Goal: Task Accomplishment & Management: Manage account settings

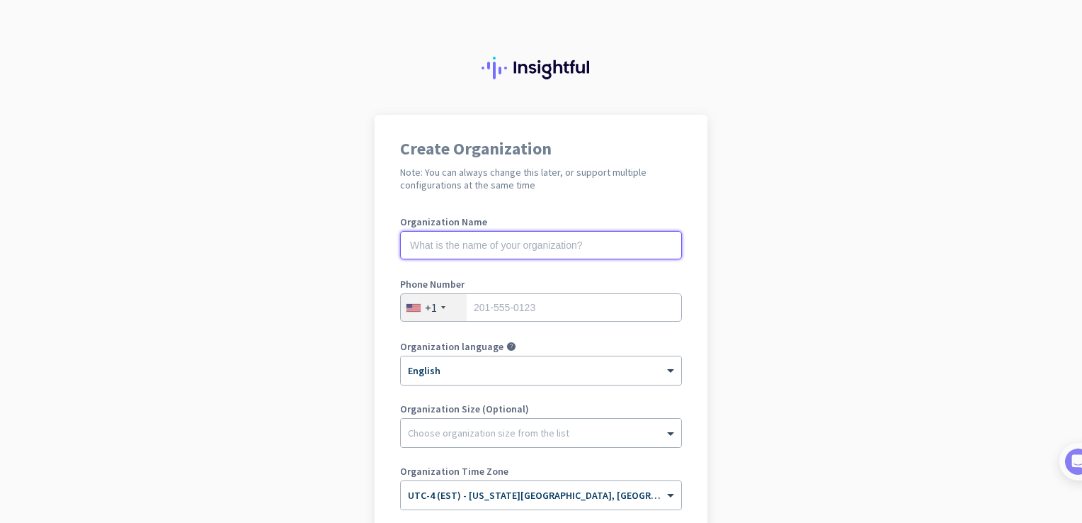
click at [510, 242] on input "text" at bounding box center [541, 245] width 282 height 28
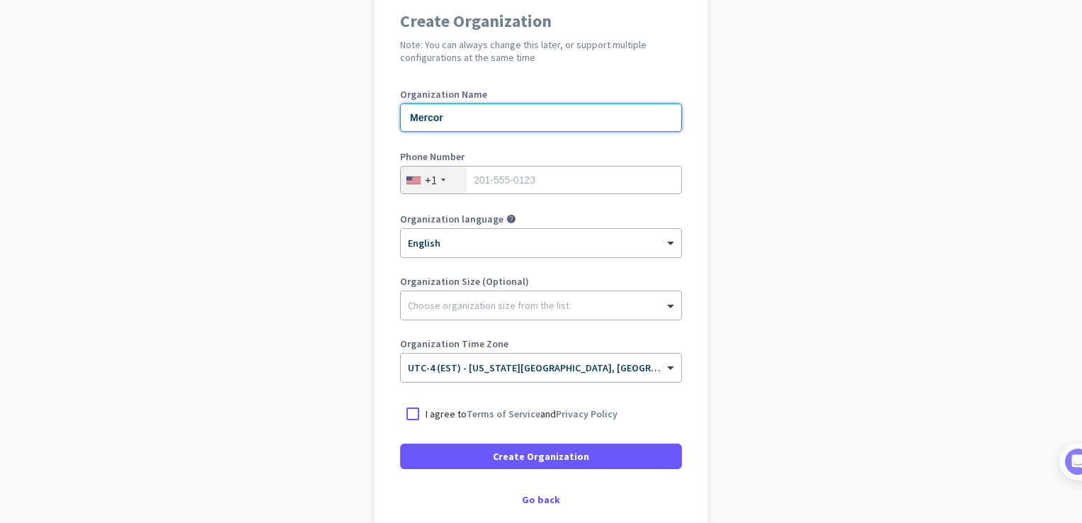
scroll to position [178, 0]
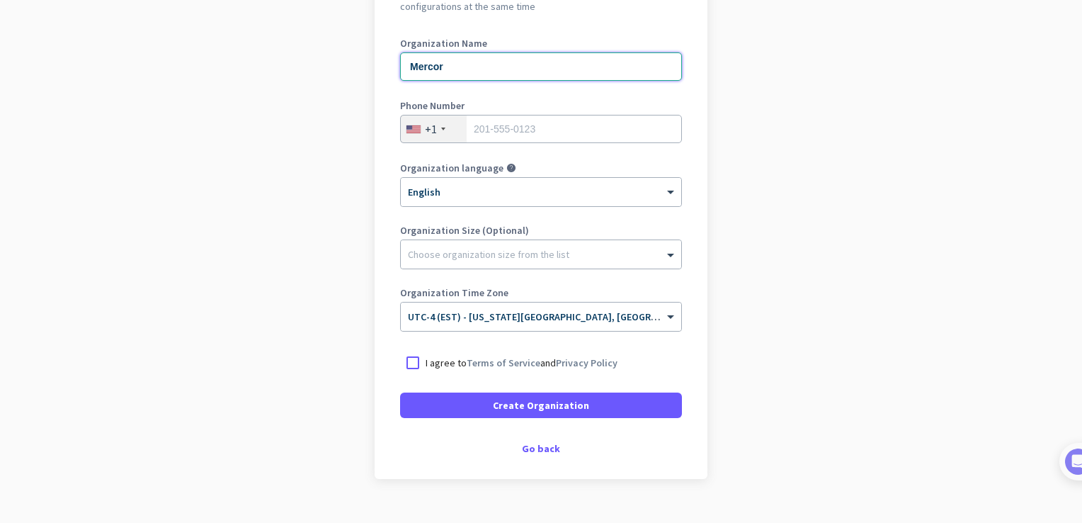
type input "Mercor"
click at [552, 124] on input "tel" at bounding box center [541, 129] width 282 height 28
type input "4844476494"
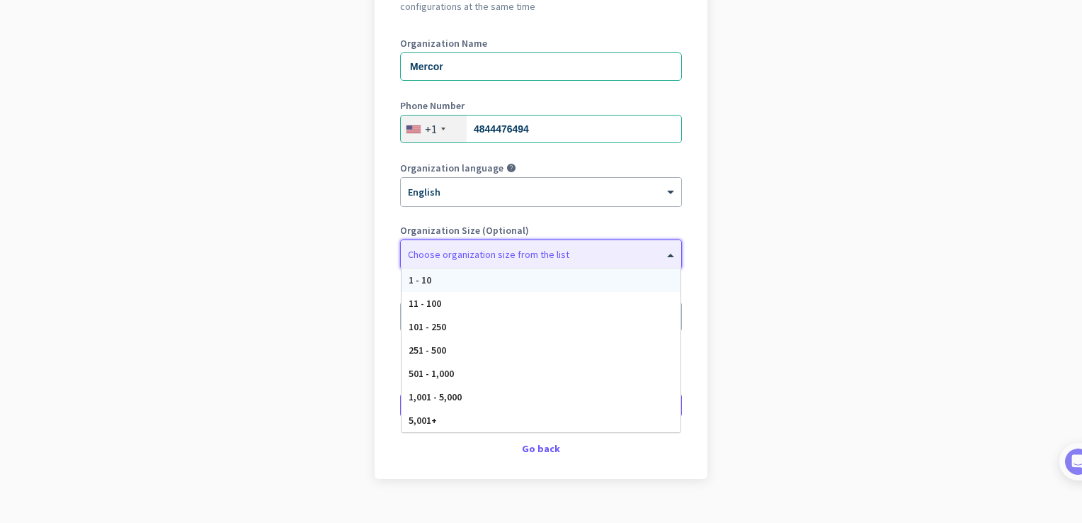
click at [547, 251] on div at bounding box center [541, 251] width 280 height 14
click at [485, 420] on div "5,001+" at bounding box center [541, 420] width 279 height 23
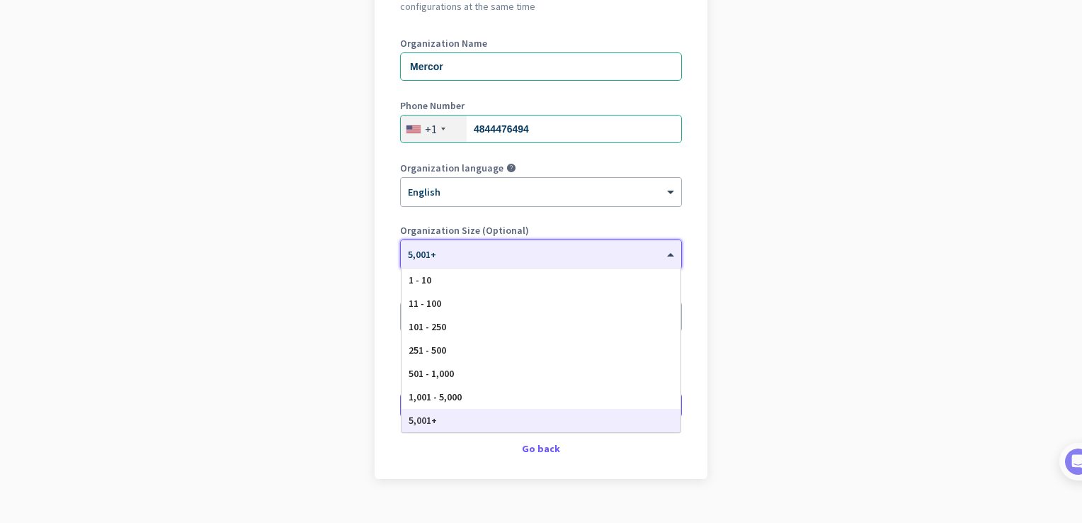
click at [563, 258] on div "× 5,001+" at bounding box center [532, 255] width 263 height 12
click at [550, 373] on div "501 - 1,000" at bounding box center [541, 373] width 279 height 23
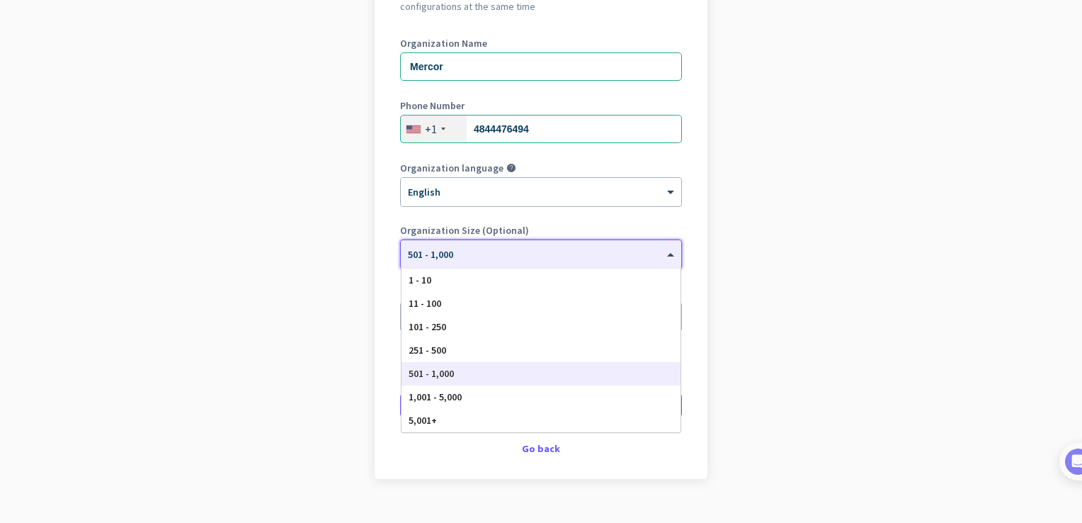
click at [547, 254] on div at bounding box center [541, 250] width 280 height 12
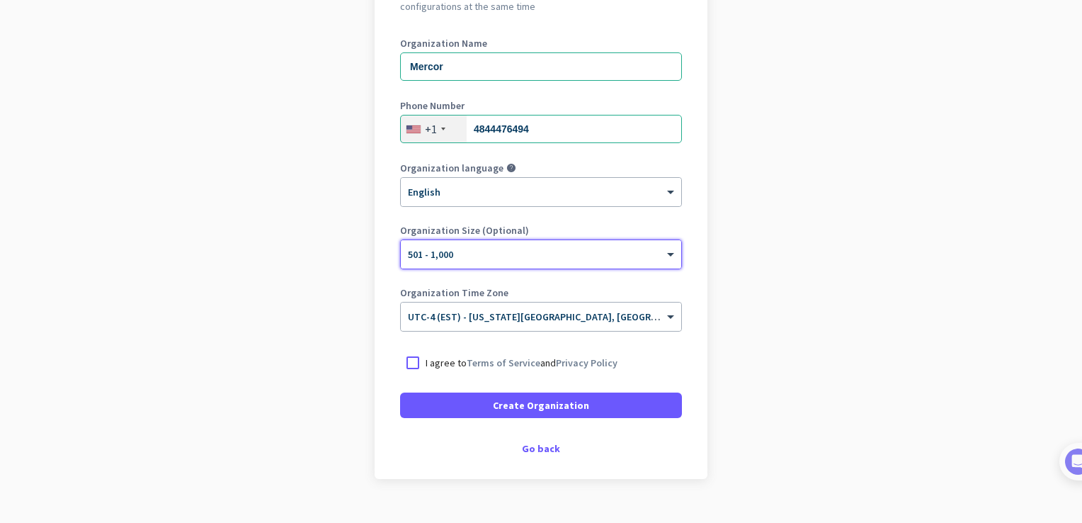
click at [526, 246] on div at bounding box center [541, 250] width 280 height 12
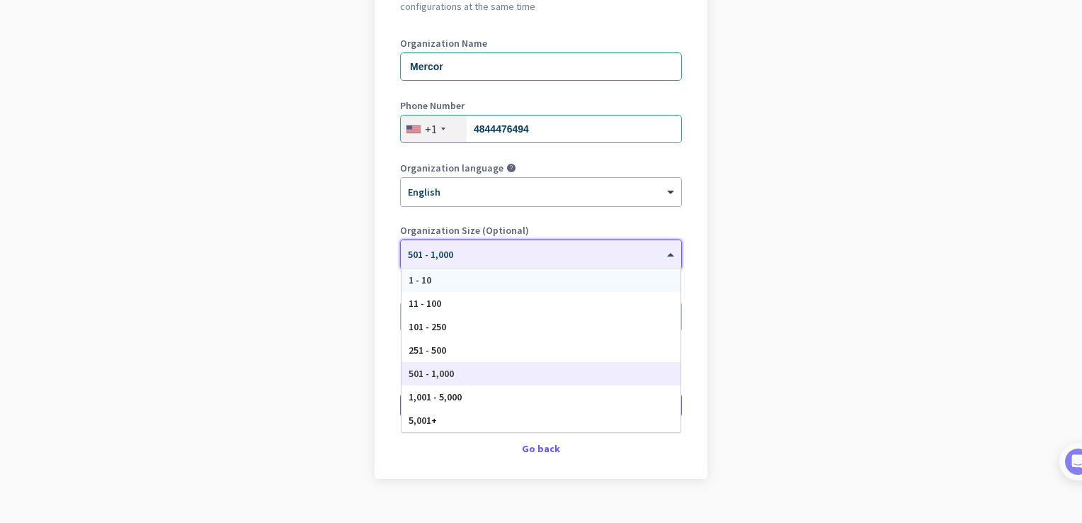
drag, startPoint x: 453, startPoint y: 257, endPoint x: 351, endPoint y: 279, distance: 104.3
click at [351, 279] on app-onboarding-organization "Create Organization Note: You can always change this later, or support multiple…" at bounding box center [541, 242] width 1082 height 613
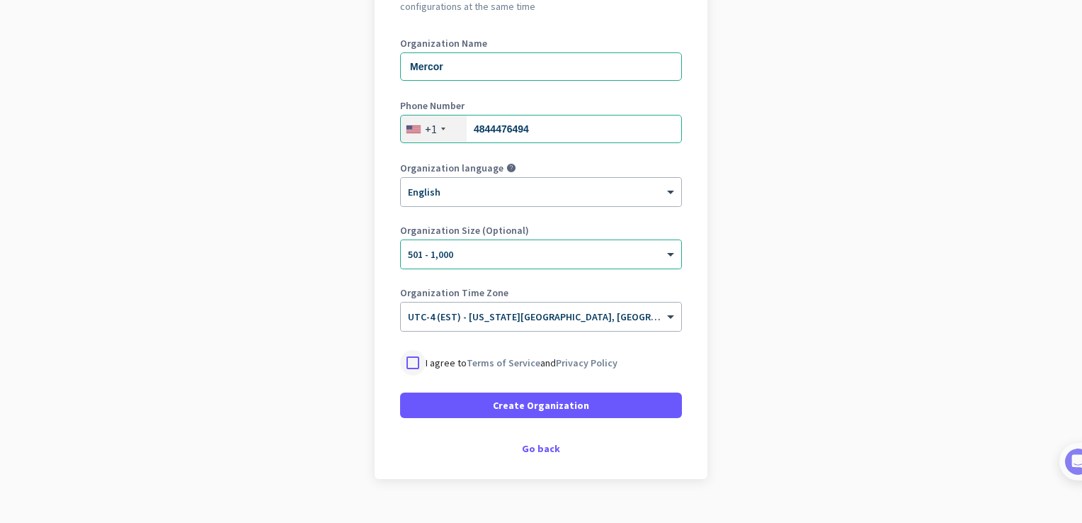
click at [402, 358] on div at bounding box center [412, 362] width 25 height 25
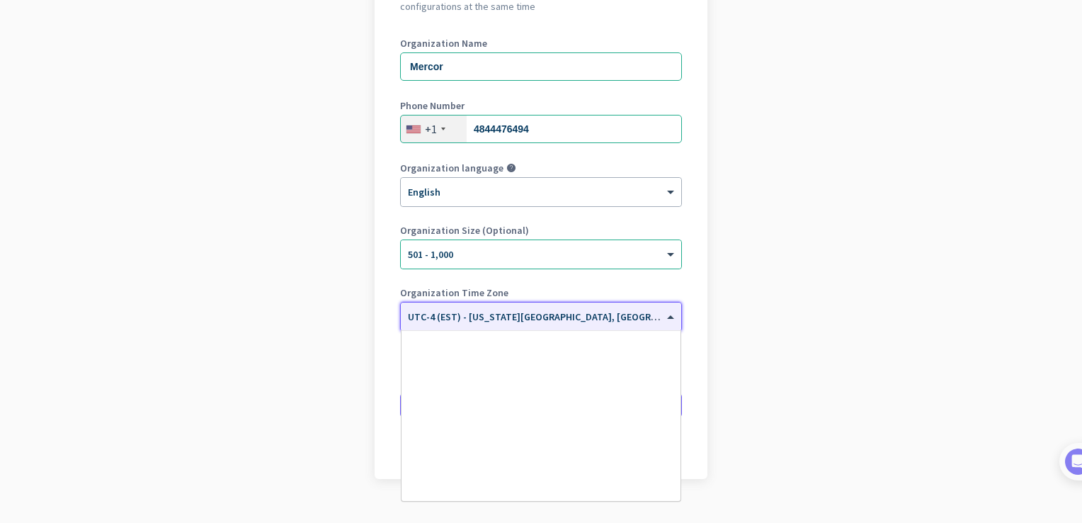
scroll to position [1636, 0]
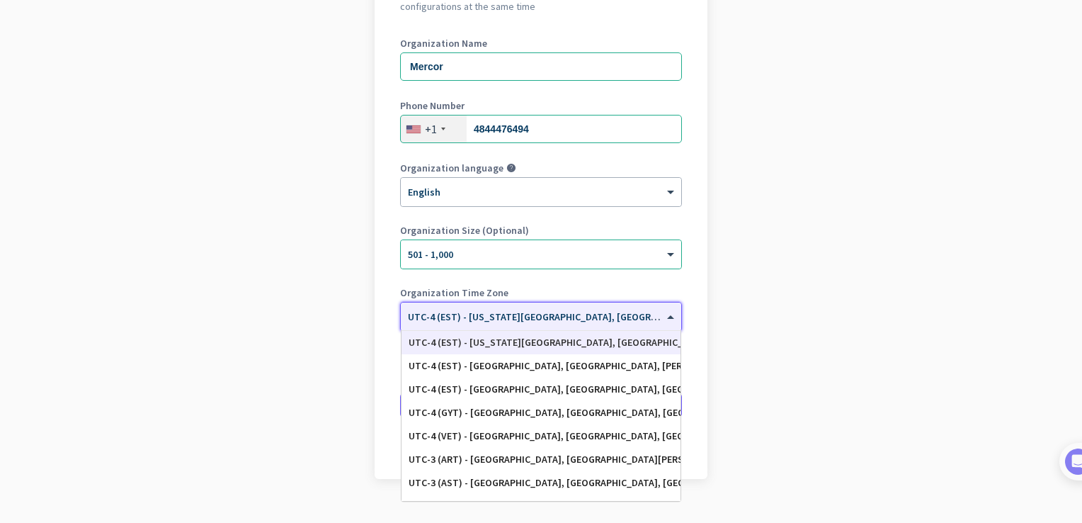
click at [664, 316] on span at bounding box center [673, 317] width 18 height 12
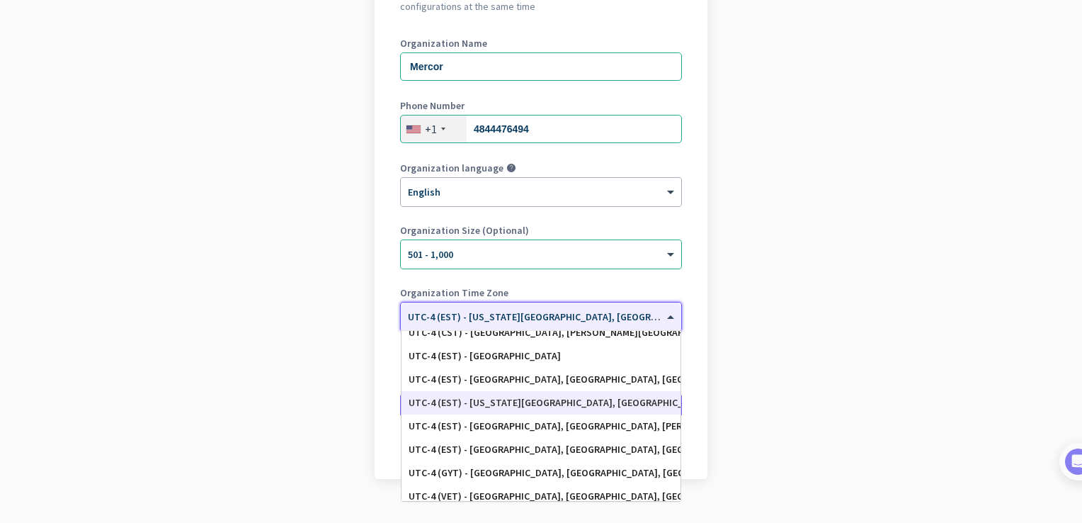
scroll to position [1585, 0]
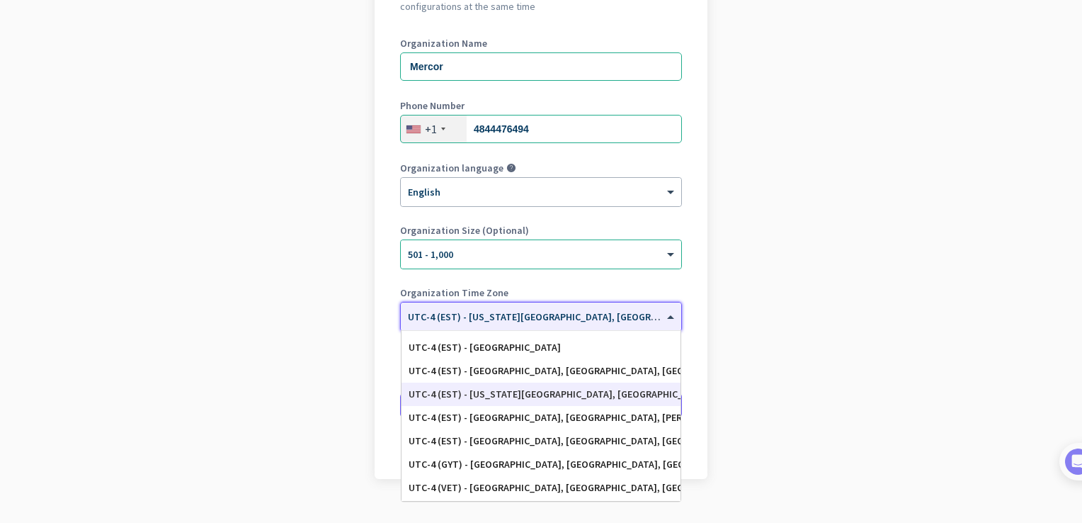
click at [618, 406] on div "UTC-4 (EST) - [GEOGRAPHIC_DATA], [GEOGRAPHIC_DATA], [PERSON_NAME] 73, Port-de-P…" at bounding box center [541, 417] width 279 height 23
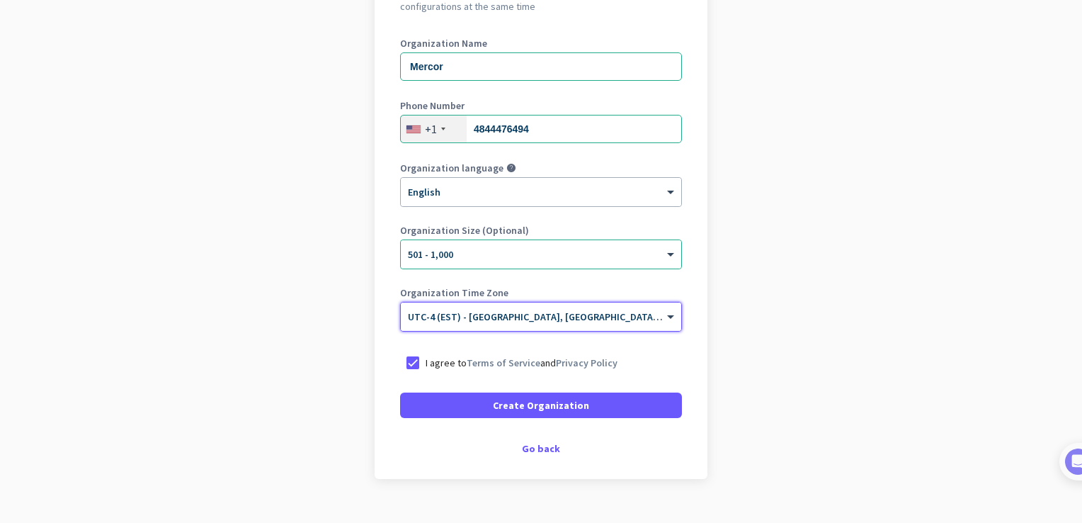
click at [635, 312] on input "text" at bounding box center [527, 312] width 238 height 11
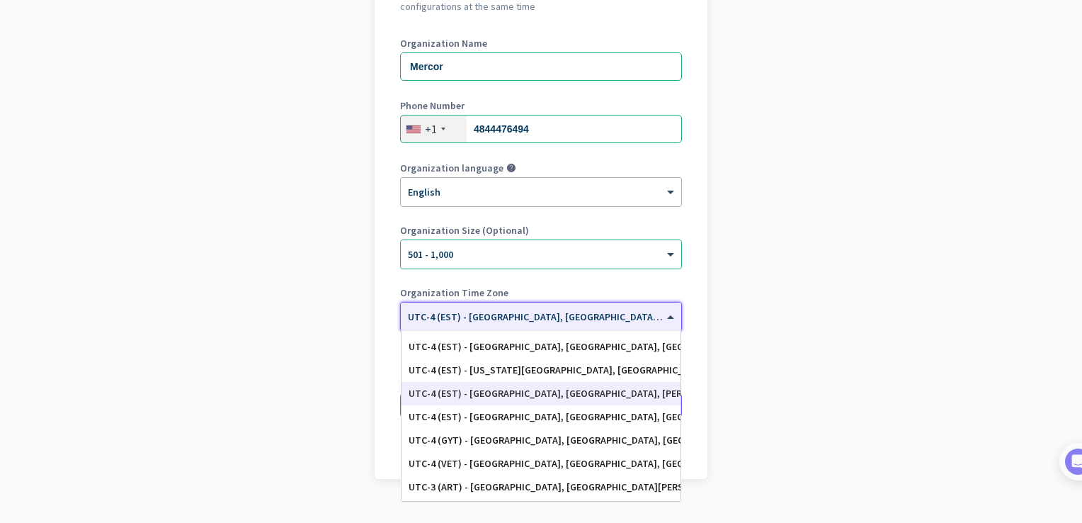
scroll to position [1605, 0]
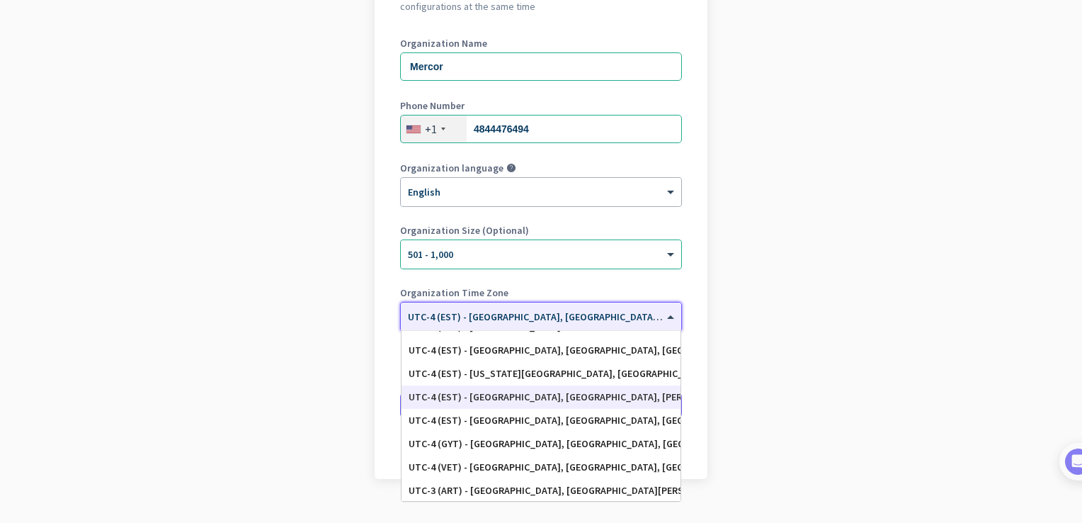
click at [632, 373] on div "UTC-4 (EST) - [US_STATE][GEOGRAPHIC_DATA], [GEOGRAPHIC_DATA], [GEOGRAPHIC_DATA]…" at bounding box center [541, 374] width 265 height 12
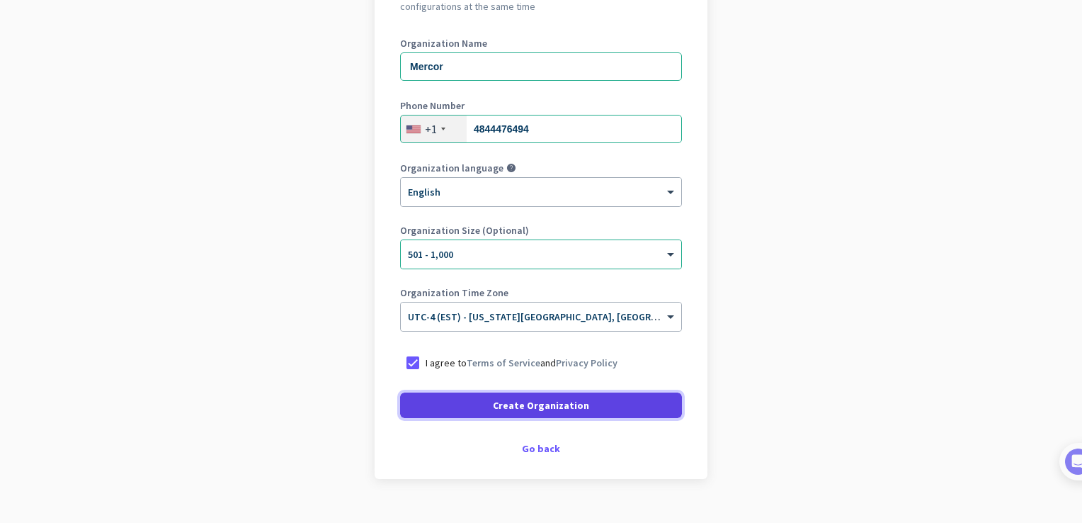
click at [518, 401] on span "Create Organization" at bounding box center [541, 405] width 96 height 14
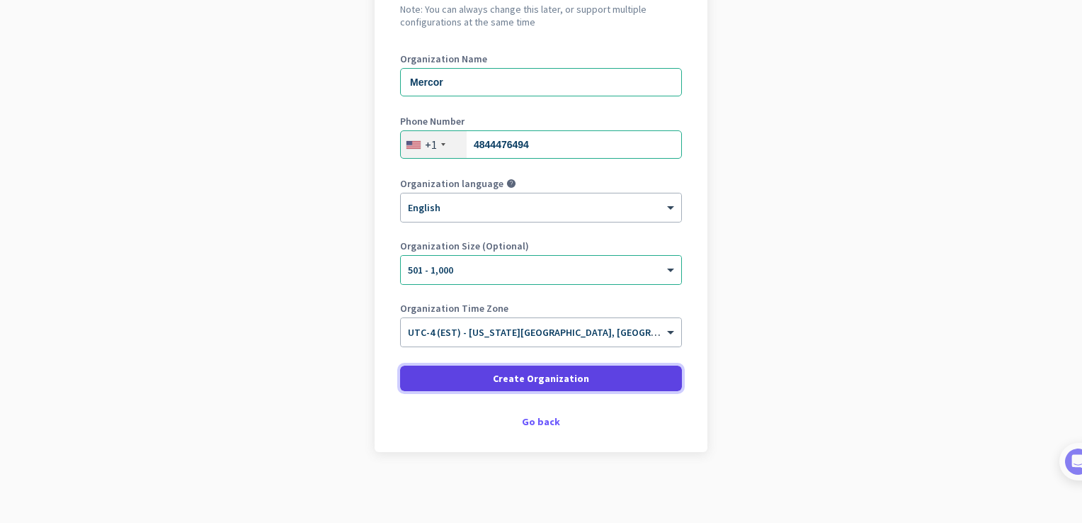
scroll to position [162, 0]
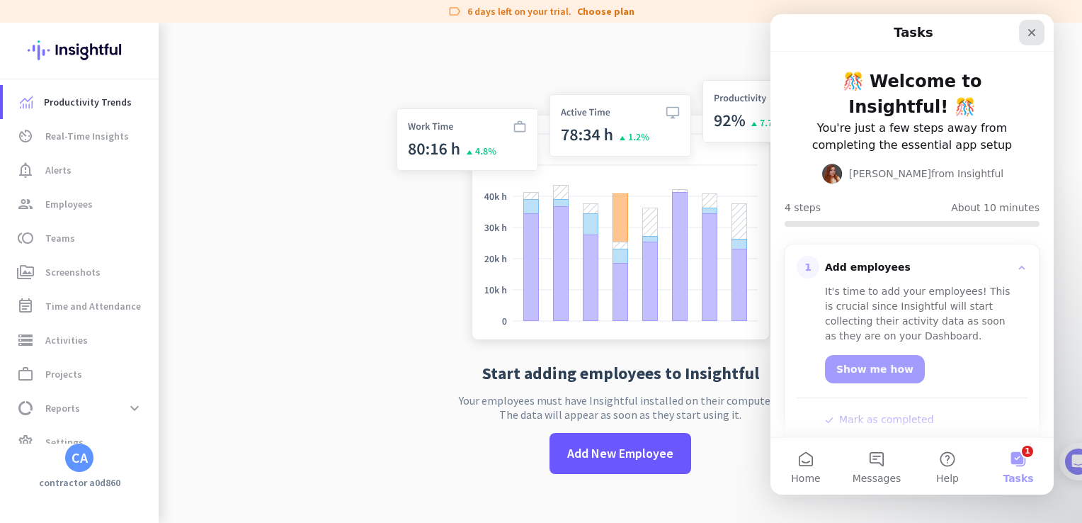
click at [1026, 41] on div "Close" at bounding box center [1031, 32] width 25 height 25
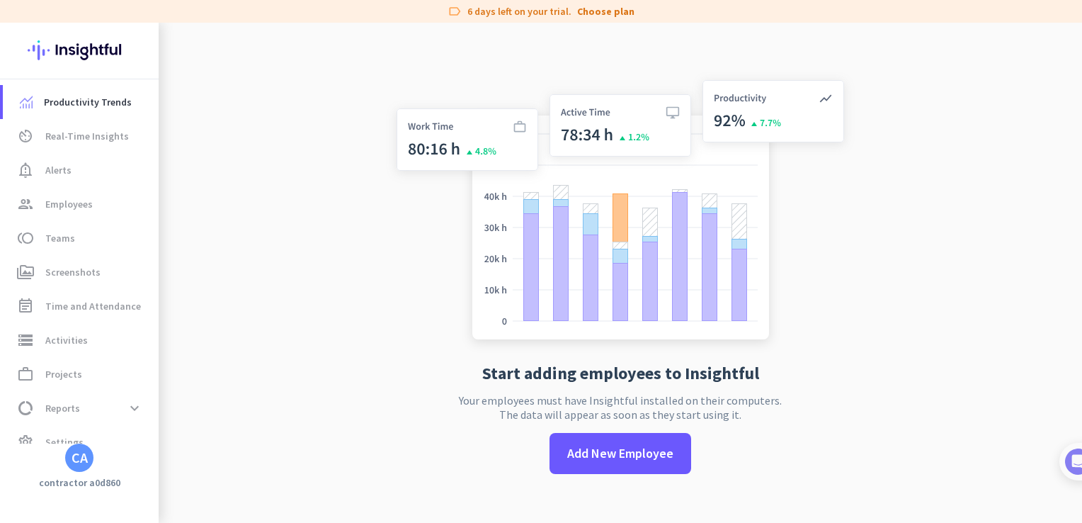
click at [82, 460] on div "CA" at bounding box center [80, 457] width 16 height 14
click at [82, 460] on div at bounding box center [541, 261] width 1082 height 523
click at [82, 460] on div "CA" at bounding box center [80, 457] width 16 height 14
click at [225, 383] on h3 "Mercor" at bounding box center [232, 384] width 35 height 11
click at [80, 454] on div "CA" at bounding box center [80, 457] width 16 height 14
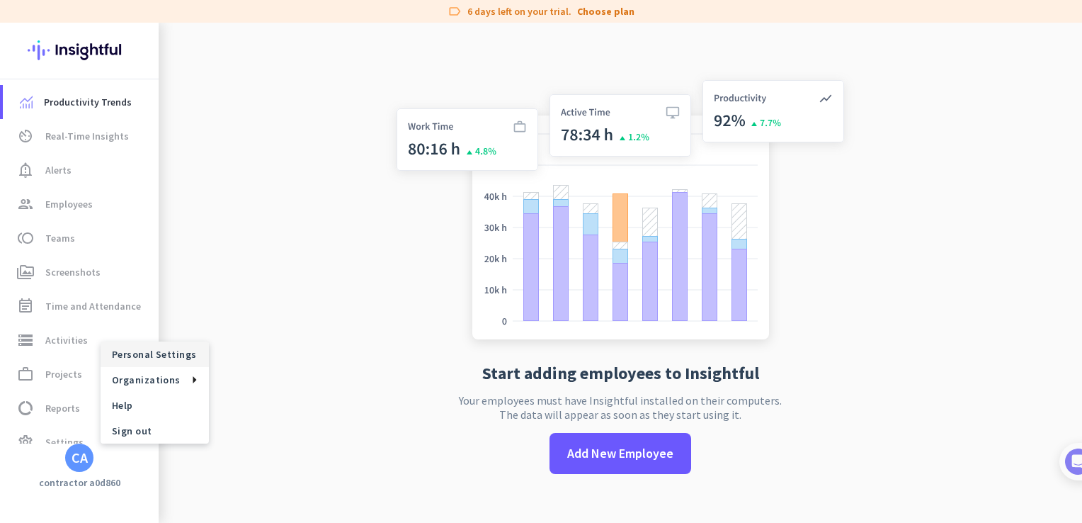
click at [121, 354] on span "Personal Settings" at bounding box center [155, 354] width 86 height 13
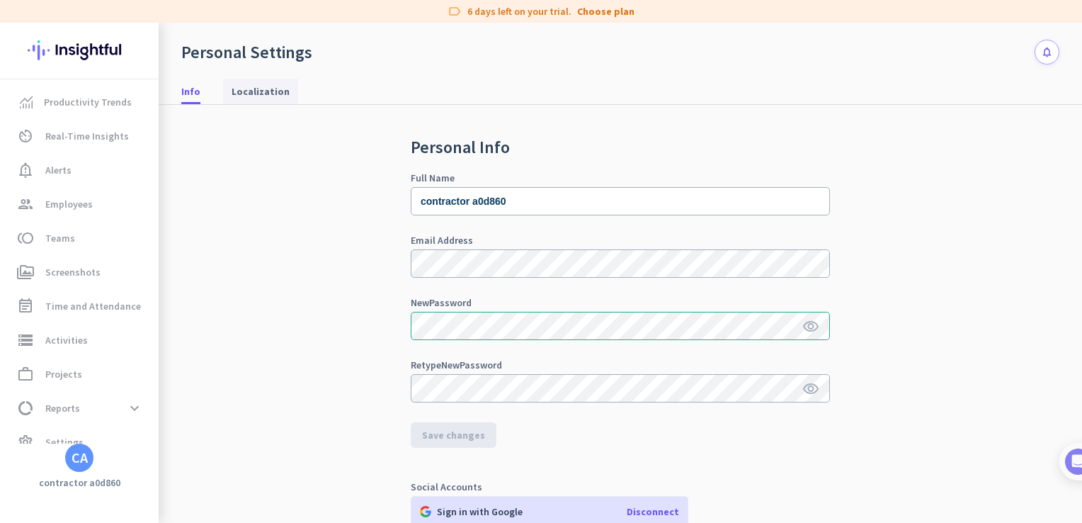
click at [255, 92] on span "Localization" at bounding box center [261, 91] width 58 height 14
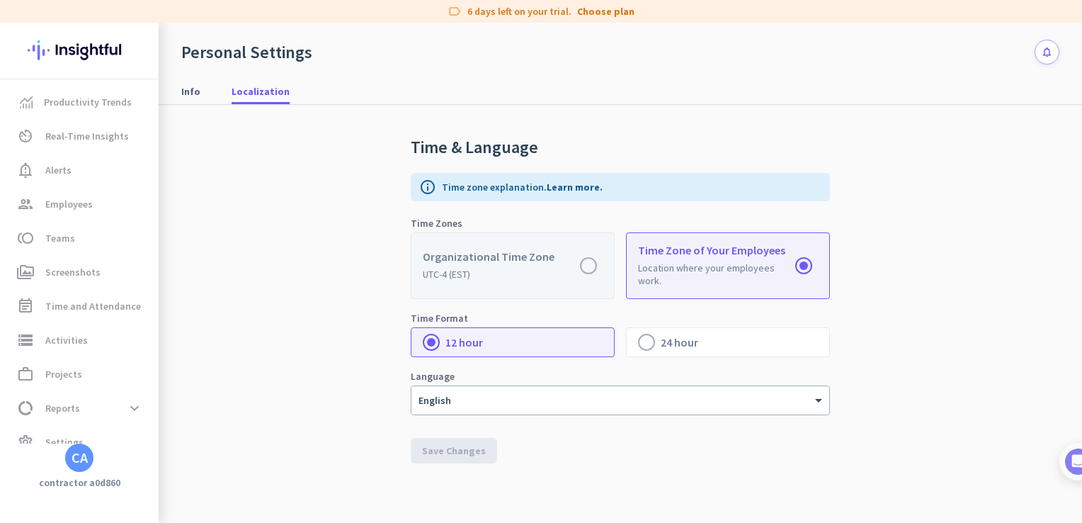
click at [586, 261] on label at bounding box center [513, 265] width 203 height 65
click at [0, 0] on input "radio" at bounding box center [0, 0] width 0 height 0
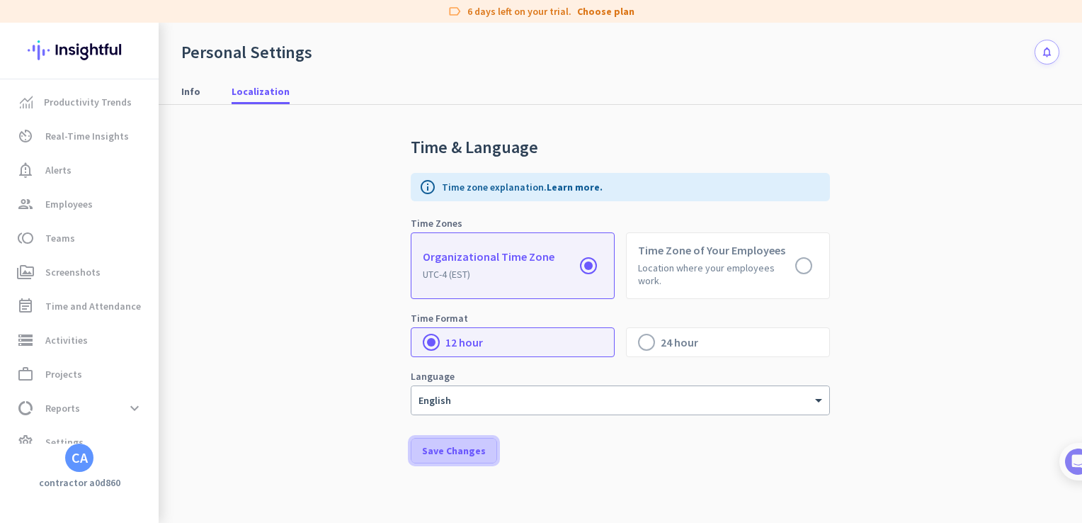
click at [425, 449] on span "Save Changes" at bounding box center [454, 450] width 64 height 14
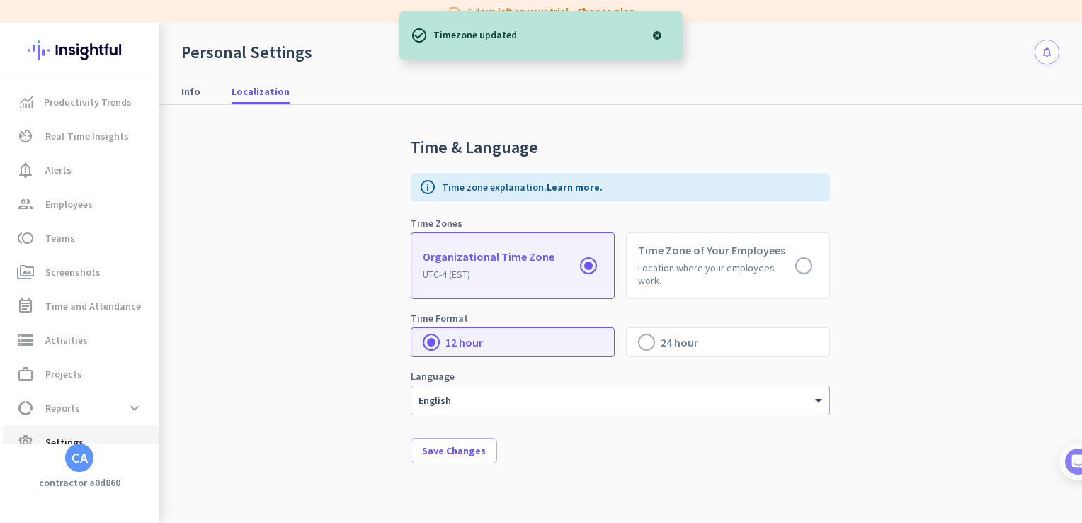
click at [86, 432] on link "settings Settings" at bounding box center [81, 442] width 156 height 34
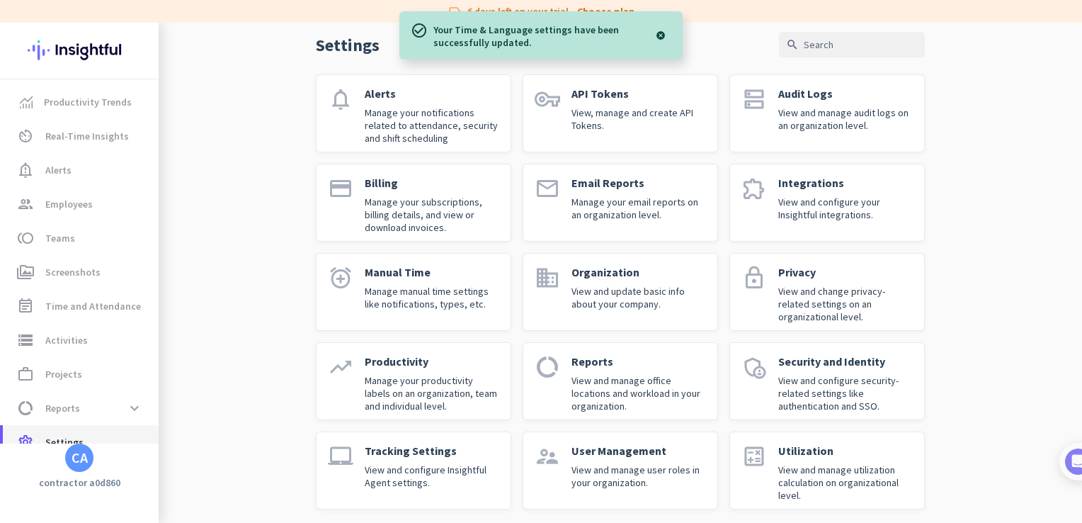
scroll to position [68, 0]
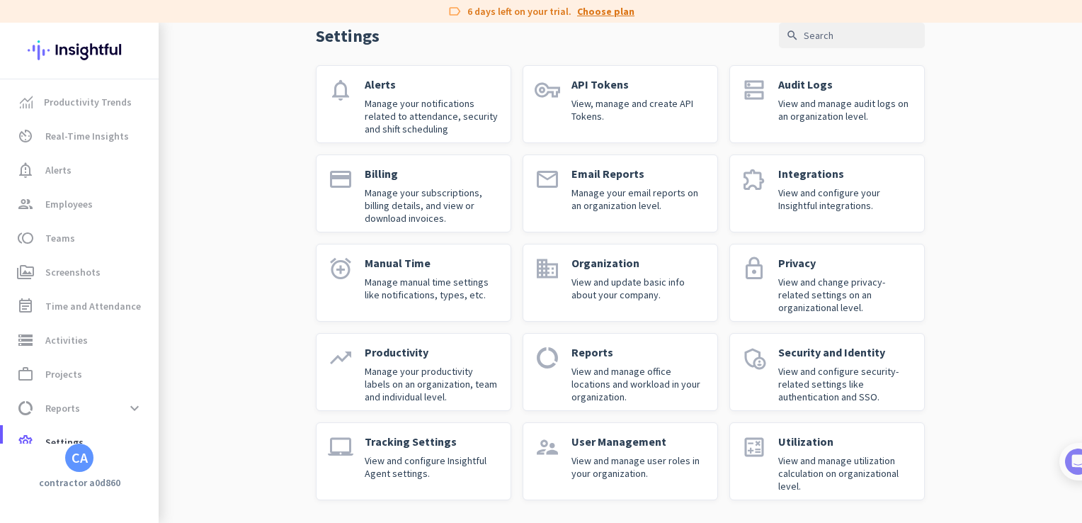
click at [606, 14] on link "Choose plan" at bounding box center [605, 11] width 57 height 14
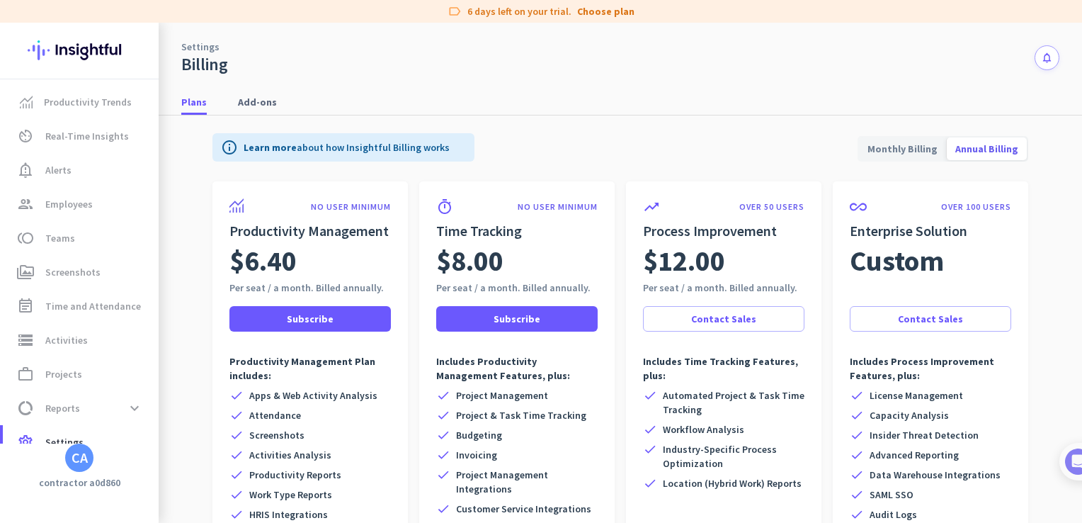
click at [1035, 67] on button "notifications" at bounding box center [1047, 57] width 25 height 25
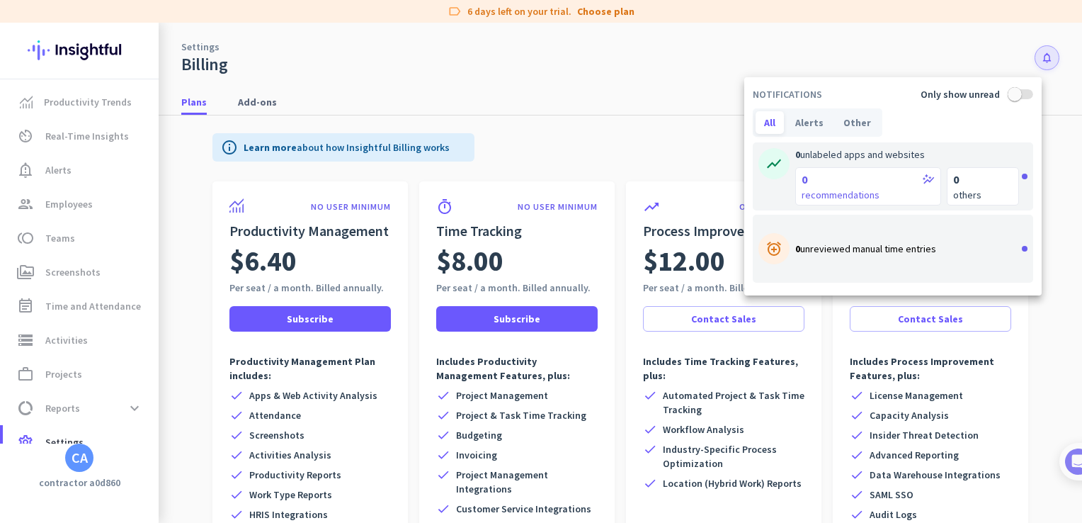
click at [1029, 67] on div at bounding box center [541, 261] width 1082 height 523
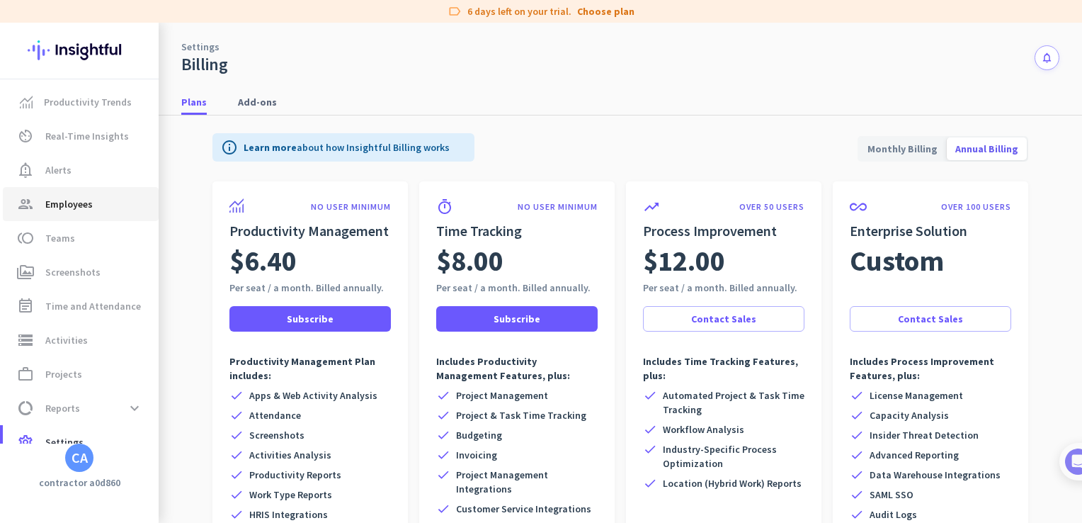
click at [55, 208] on span "Employees" at bounding box center [68, 203] width 47 height 17
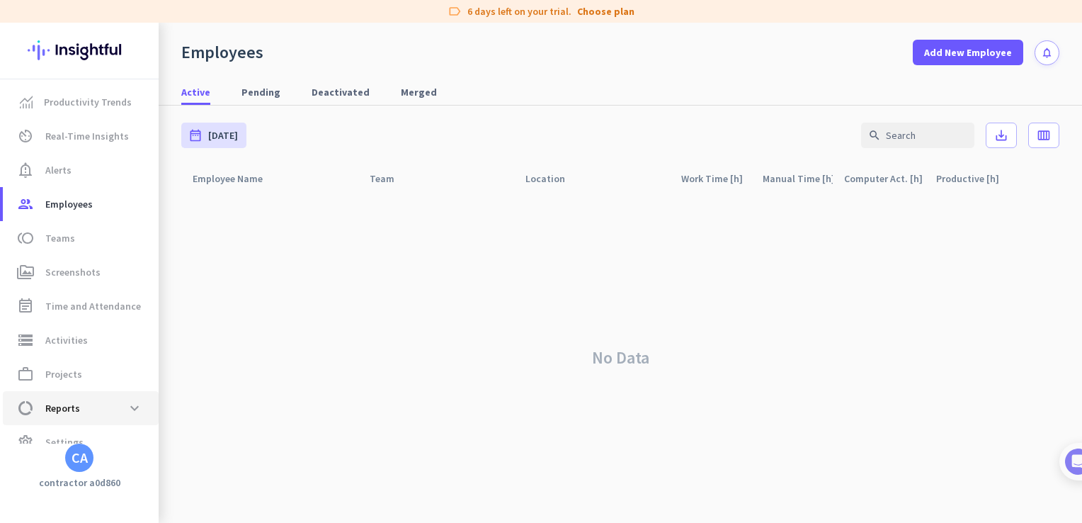
click at [52, 398] on span "data_usage Reports expand_more" at bounding box center [80, 407] width 133 height 25
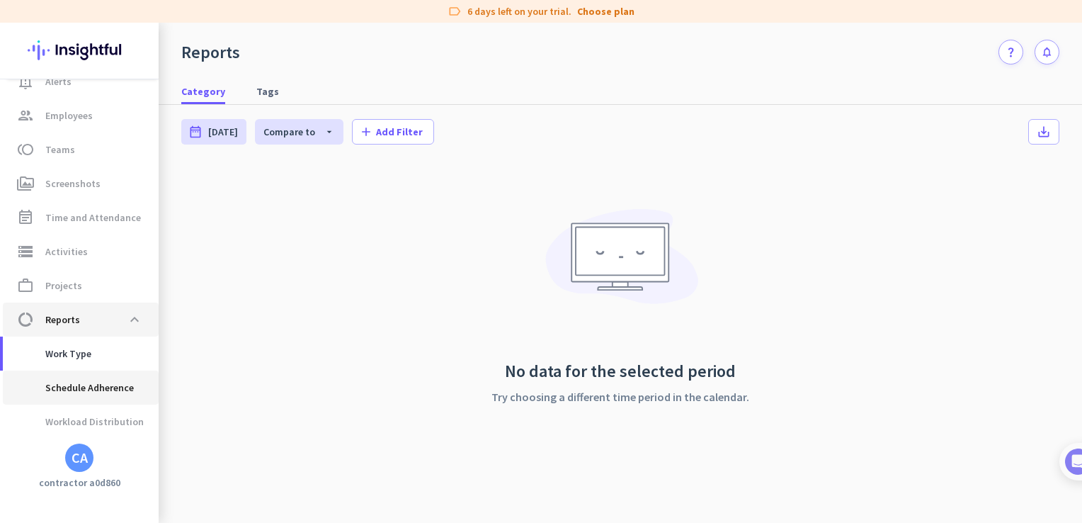
scroll to position [152, 0]
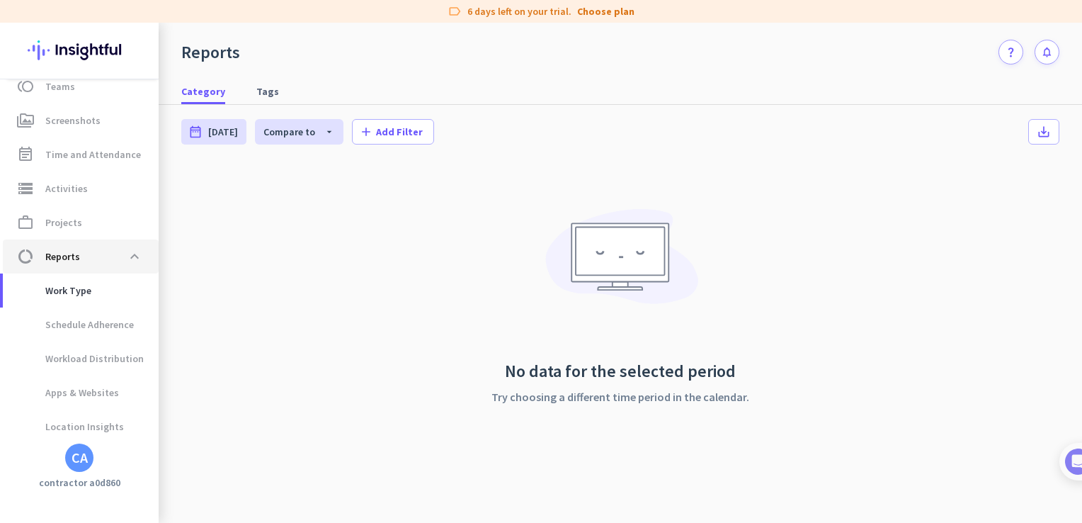
click at [117, 249] on span "data_usage Reports expand_less" at bounding box center [80, 256] width 133 height 25
click at [140, 252] on span at bounding box center [134, 256] width 25 height 25
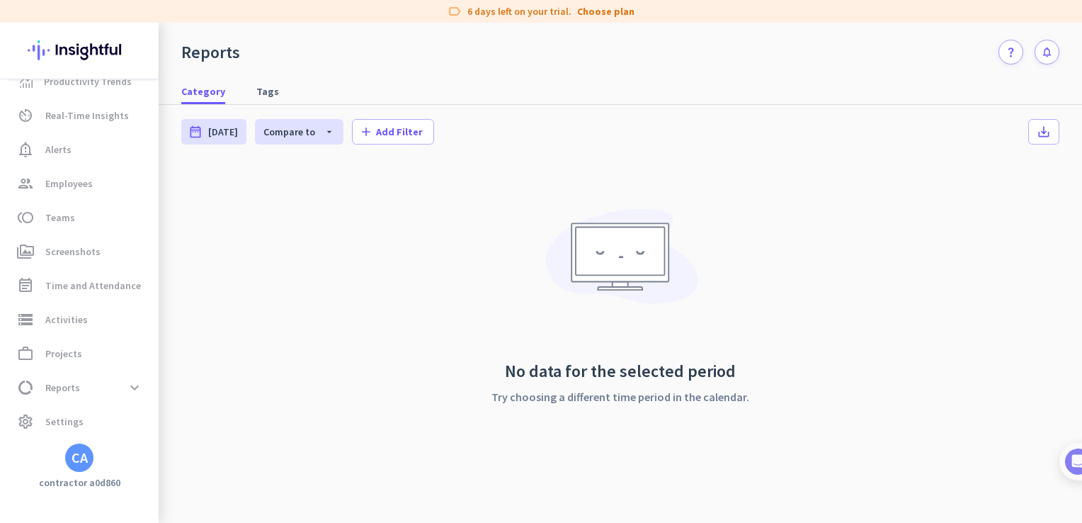
scroll to position [21, 0]
click at [43, 429] on span "settings Settings" at bounding box center [80, 421] width 133 height 17
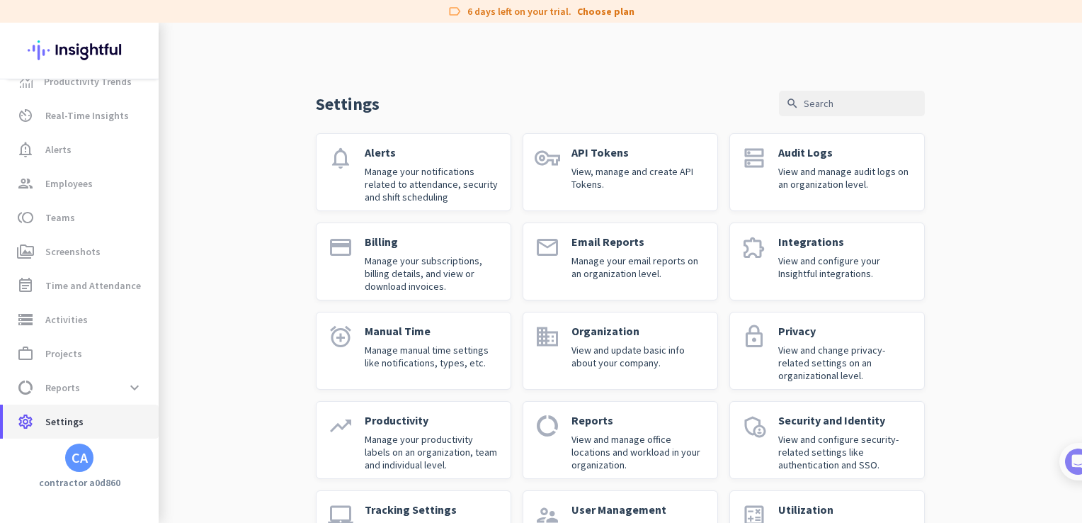
scroll to position [68, 0]
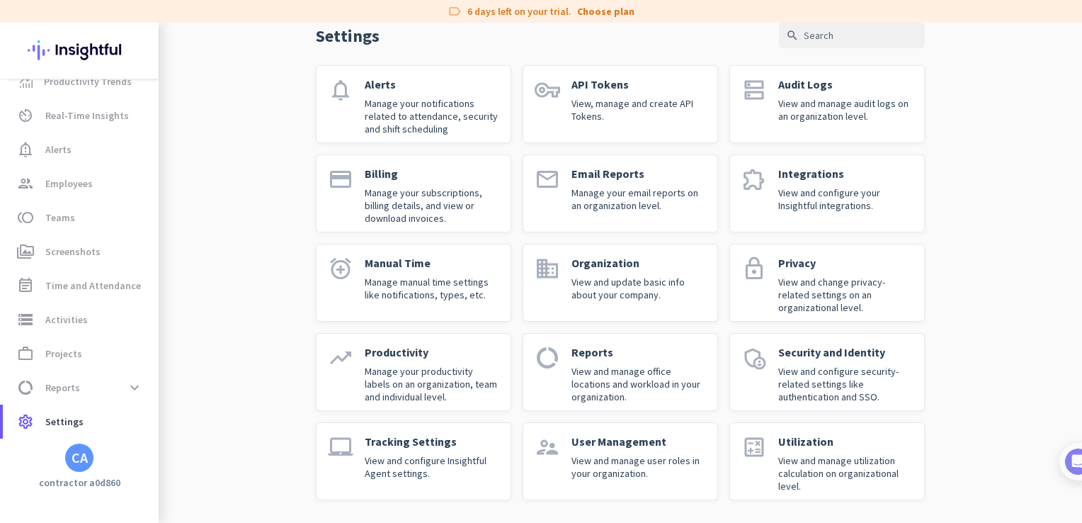
click at [547, 441] on icon "supervisor_account" at bounding box center [547, 446] width 25 height 25
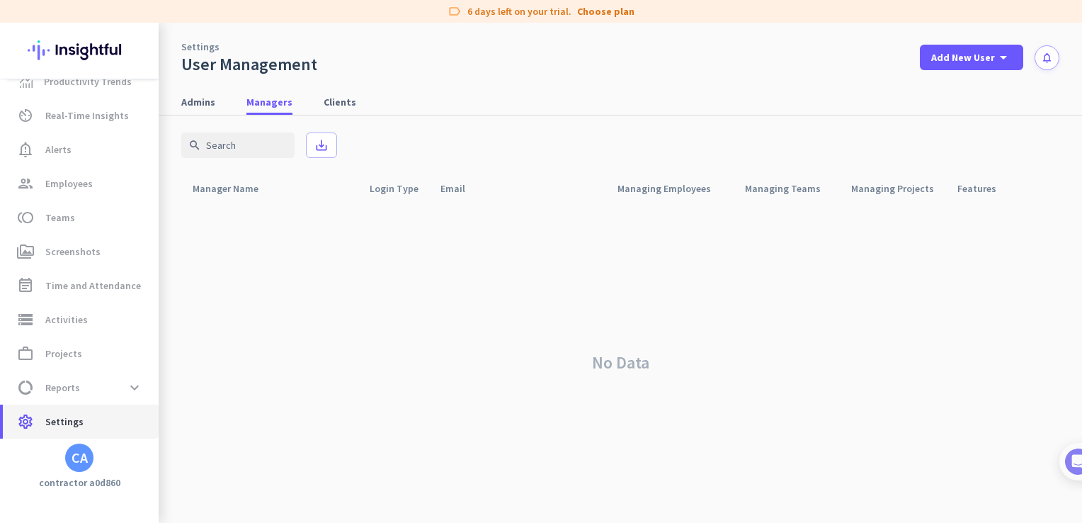
click at [57, 426] on span "Settings" at bounding box center [64, 421] width 38 height 17
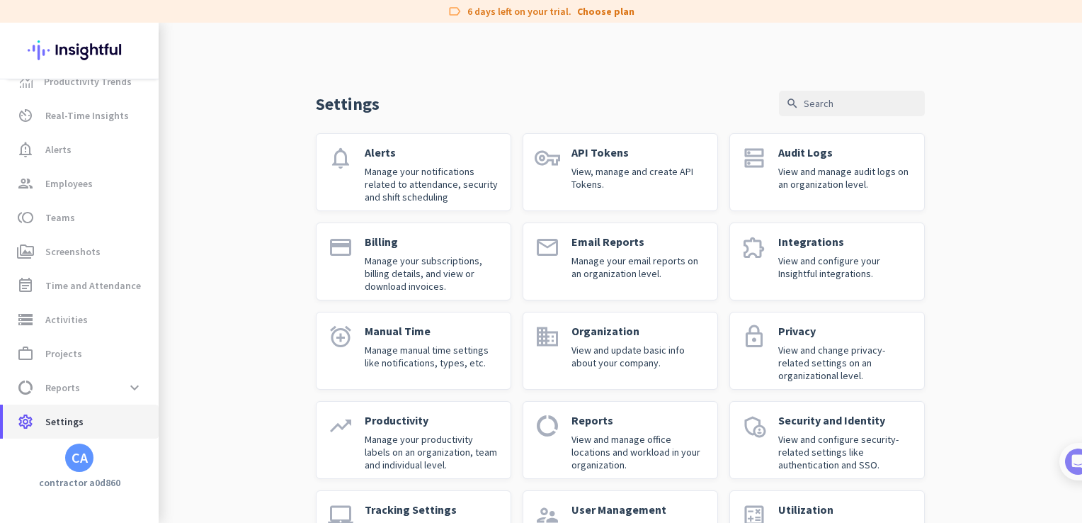
scroll to position [68, 0]
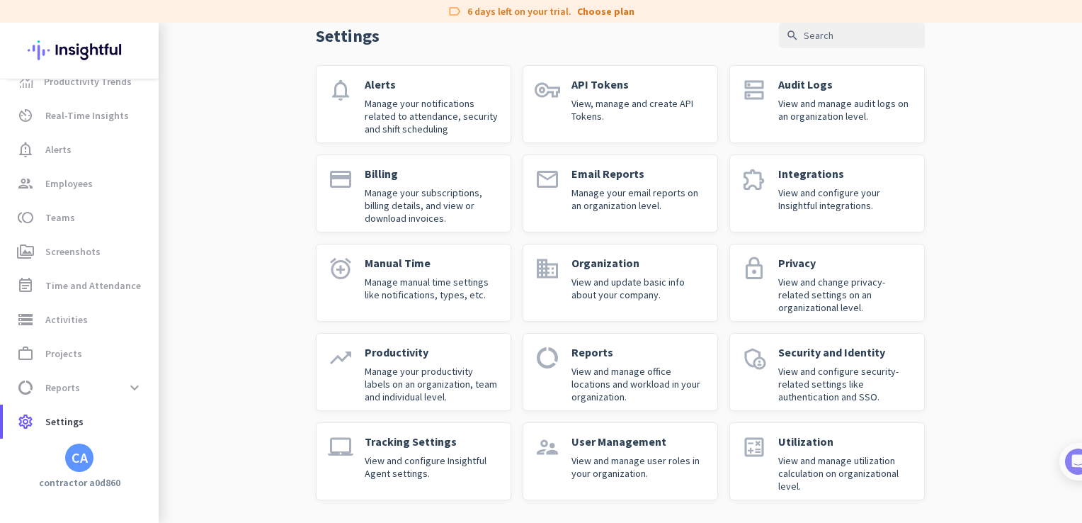
click at [615, 276] on p "View and update basic info about your company." at bounding box center [639, 288] width 135 height 25
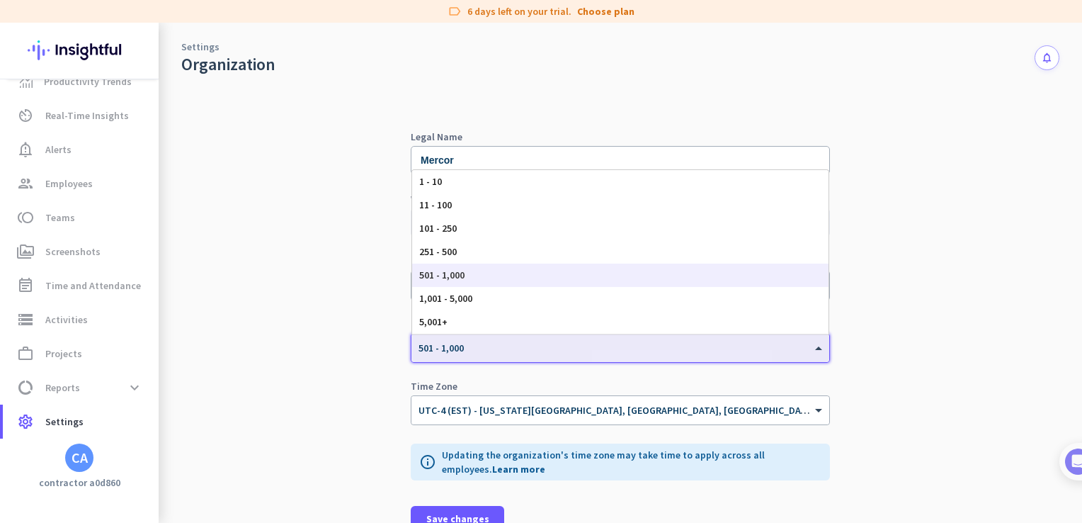
click at [576, 342] on div at bounding box center [621, 343] width 418 height 12
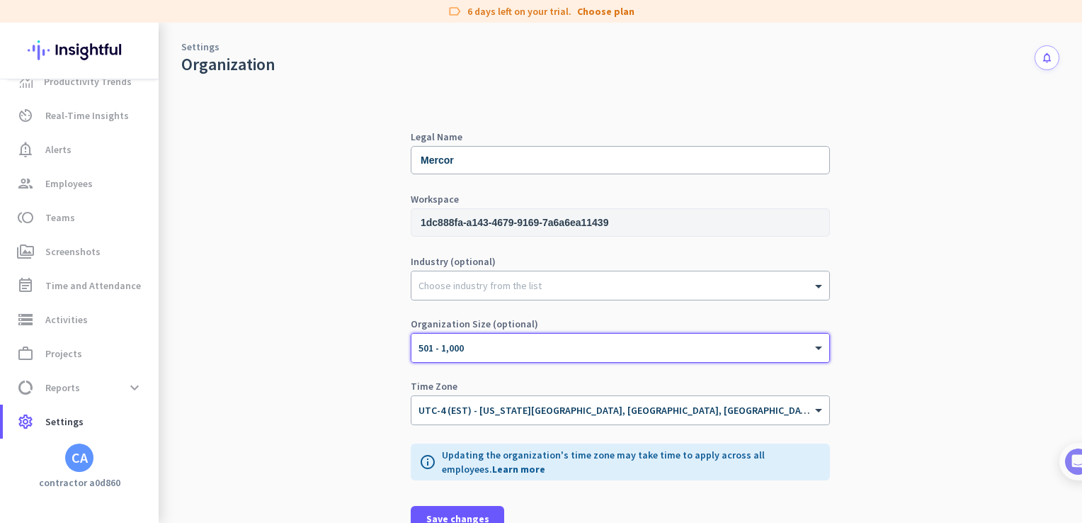
drag, startPoint x: 455, startPoint y: 345, endPoint x: 388, endPoint y: 340, distance: 66.8
click at [388, 340] on div "Legal Name Mercor Workspace 1dc888fa-a143-4679-9169-7a6a6ea11439 Industry (opti…" at bounding box center [620, 311] width 878 height 473
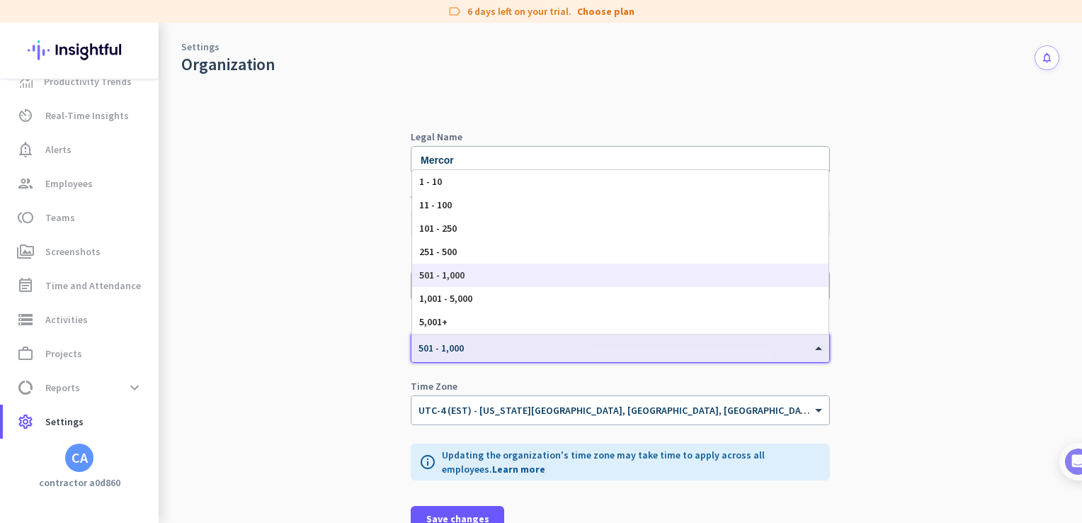
drag, startPoint x: 483, startPoint y: 341, endPoint x: 374, endPoint y: 351, distance: 109.6
click at [374, 351] on div "Legal Name Mercor Workspace 1dc888fa-a143-4679-9169-7a6a6ea11439 Industry (opti…" at bounding box center [620, 311] width 878 height 473
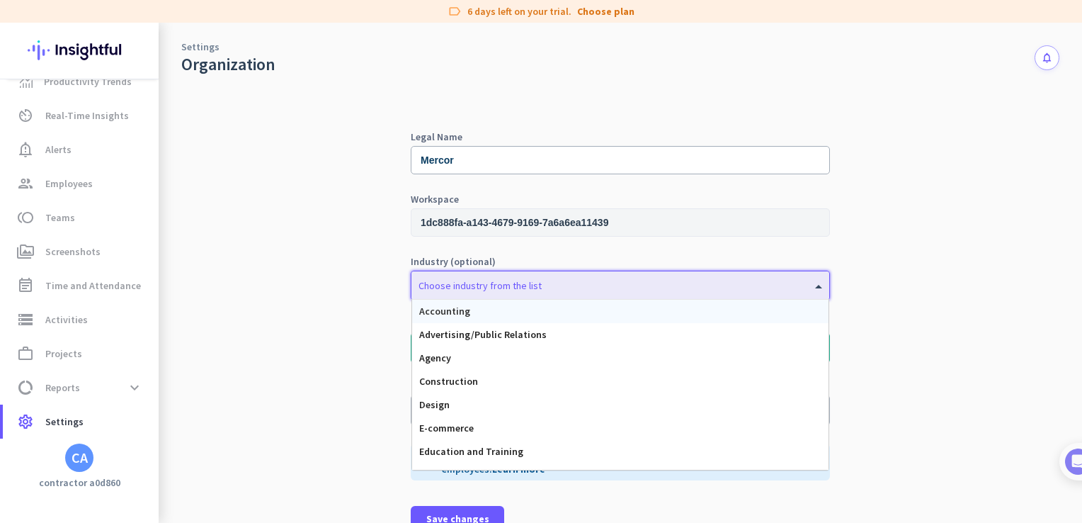
click at [559, 281] on div at bounding box center [621, 282] width 418 height 14
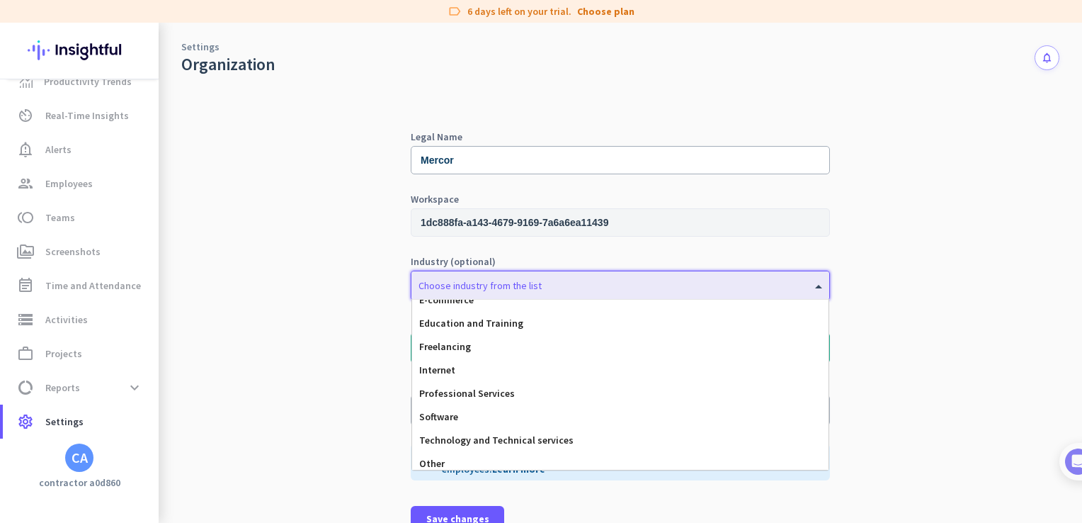
scroll to position [133, 0]
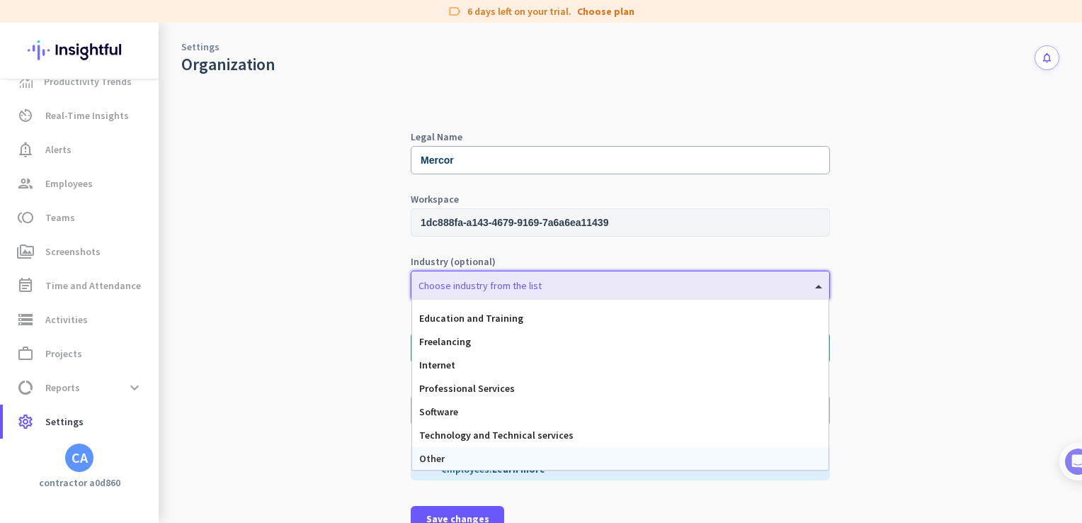
click at [645, 457] on div "Other" at bounding box center [620, 458] width 416 height 23
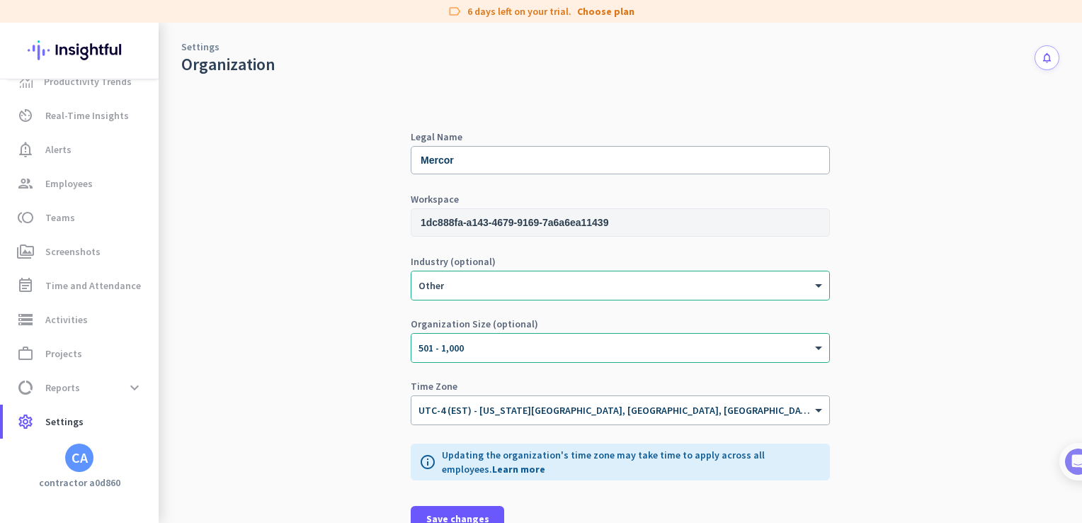
click at [893, 257] on div "Legal Name Mercor Workspace 1dc888fa-a143-4679-9169-7a6a6ea11439 Industry (opti…" at bounding box center [620, 311] width 878 height 473
click at [615, 222] on input "1dc888fa-a143-4679-9169-7a6a6ea11439" at bounding box center [620, 222] width 419 height 28
click at [88, 288] on span "Time and Attendance" at bounding box center [93, 285] width 96 height 17
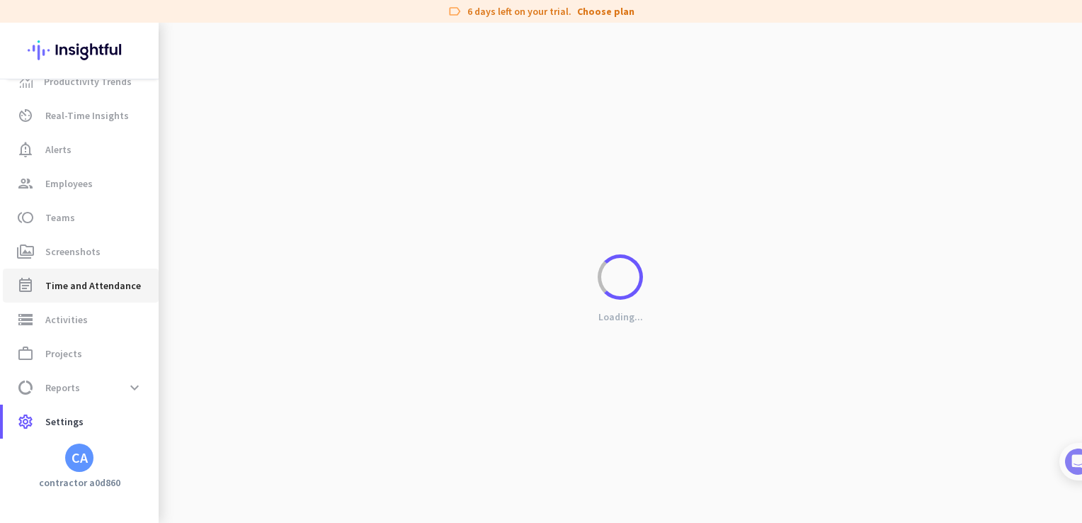
click at [88, 288] on span "Time and Attendance" at bounding box center [93, 285] width 96 height 17
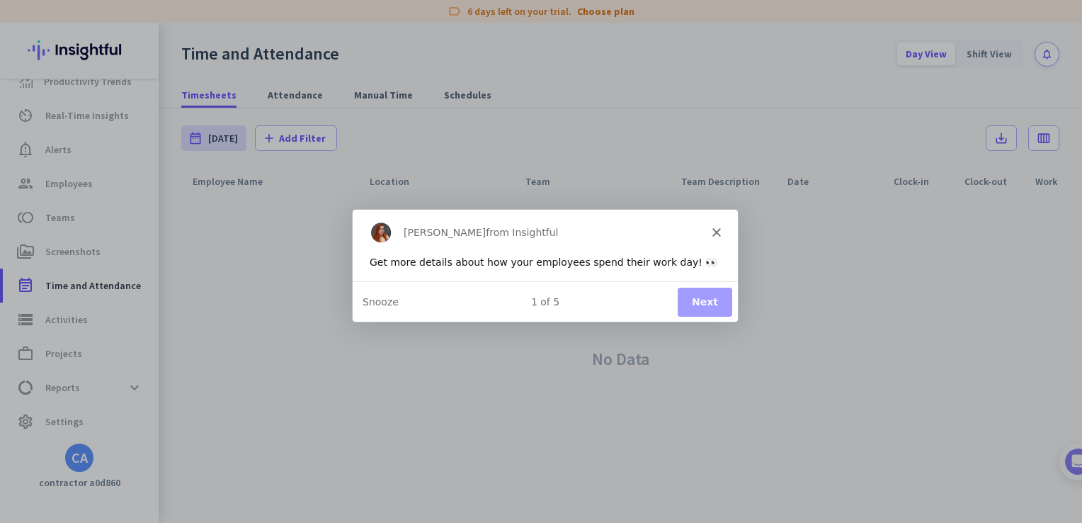
click at [705, 293] on button "Next" at bounding box center [704, 300] width 55 height 29
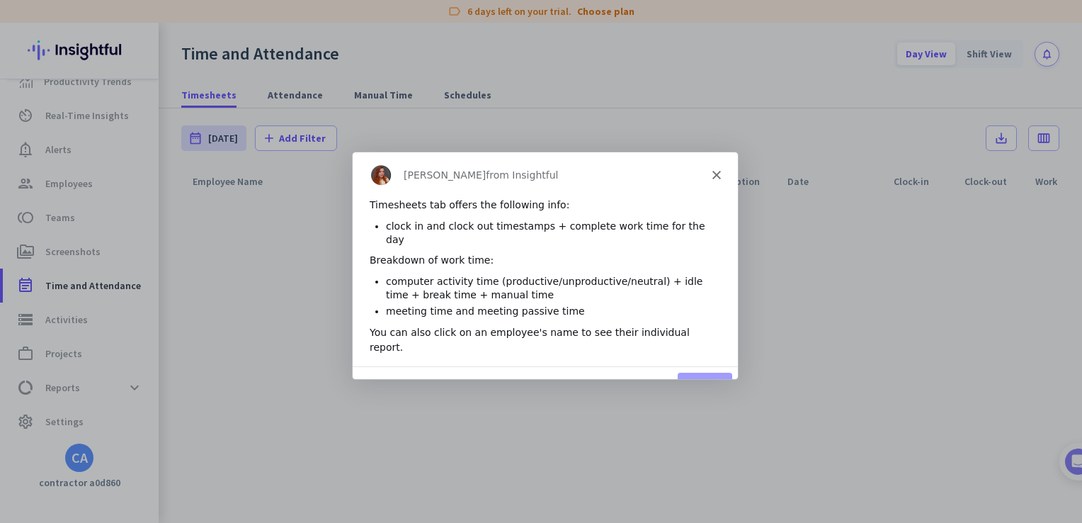
click at [683, 371] on button "Next" at bounding box center [704, 385] width 55 height 29
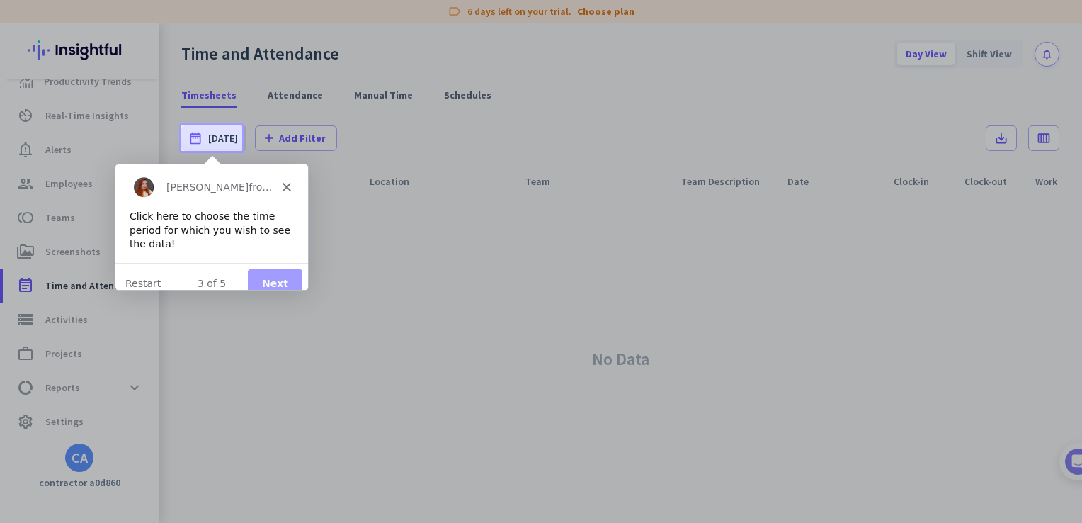
click at [273, 268] on button "Next" at bounding box center [274, 282] width 55 height 29
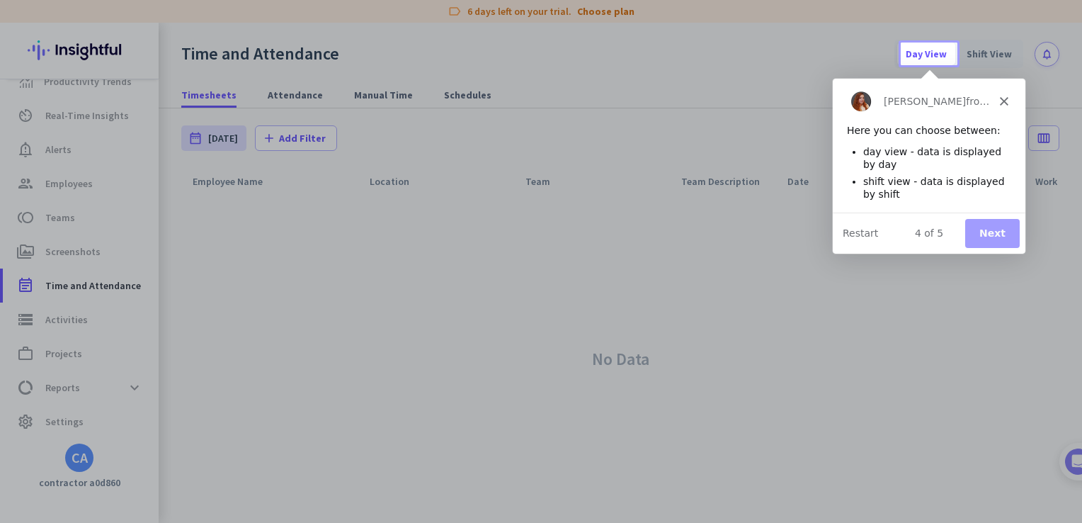
click at [996, 229] on button "Next" at bounding box center [991, 232] width 55 height 29
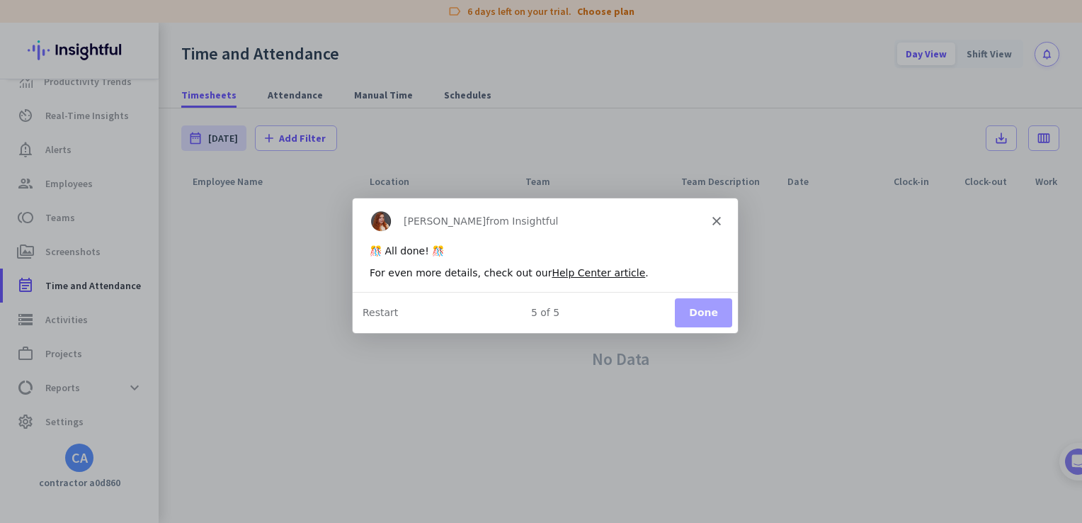
click at [695, 307] on button "Done" at bounding box center [702, 311] width 57 height 29
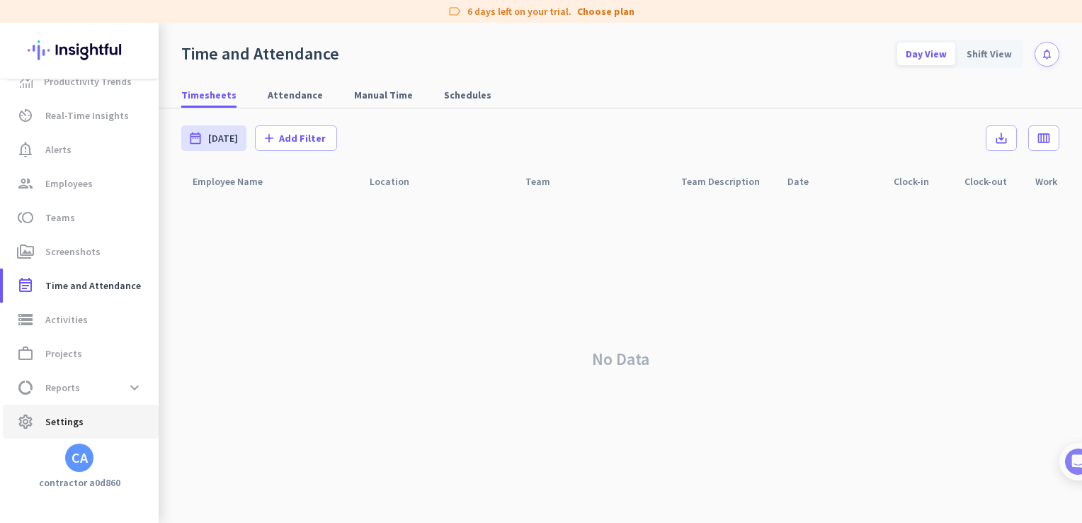
click at [64, 430] on link "settings Settings" at bounding box center [81, 421] width 156 height 34
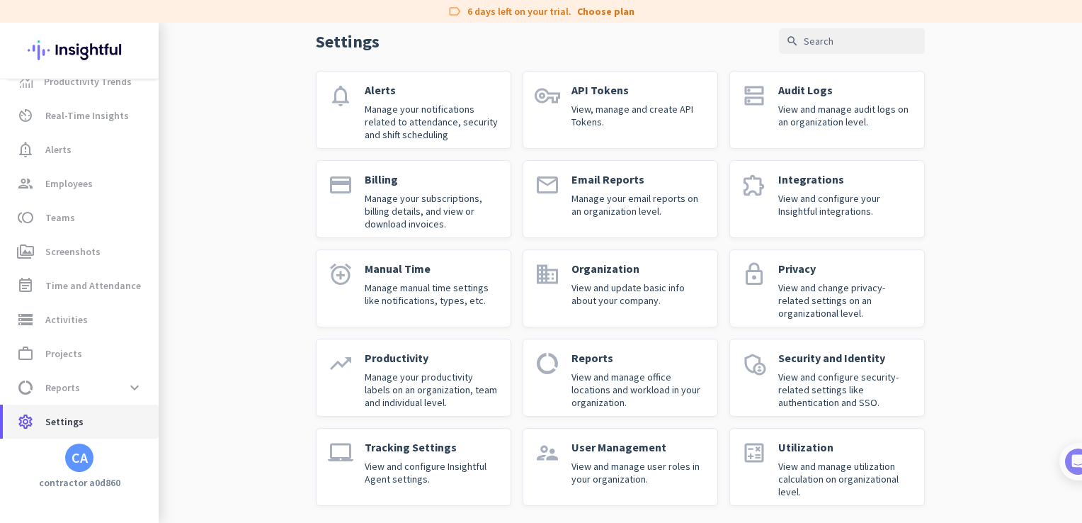
scroll to position [68, 0]
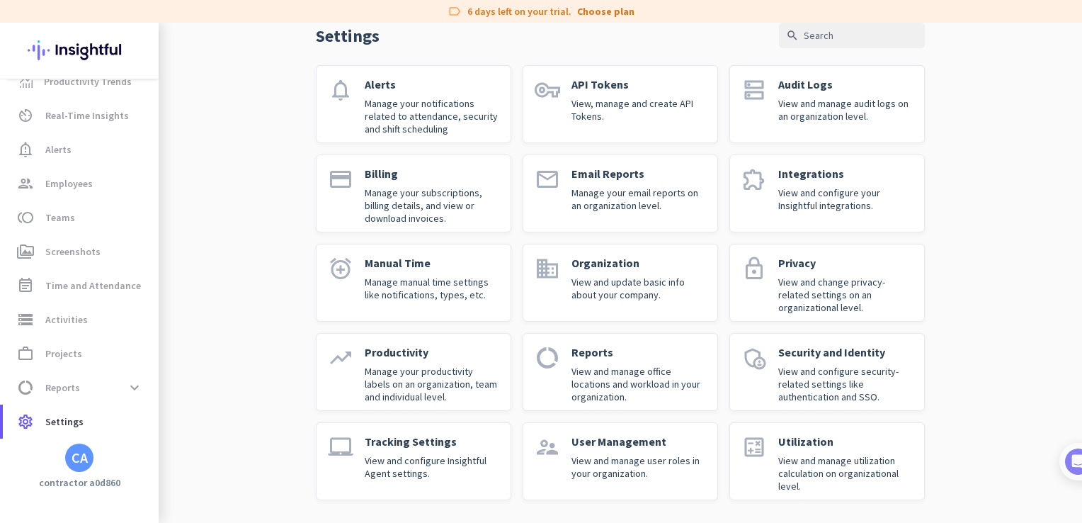
click at [659, 467] on p "View and manage user roles in your organization." at bounding box center [639, 466] width 135 height 25
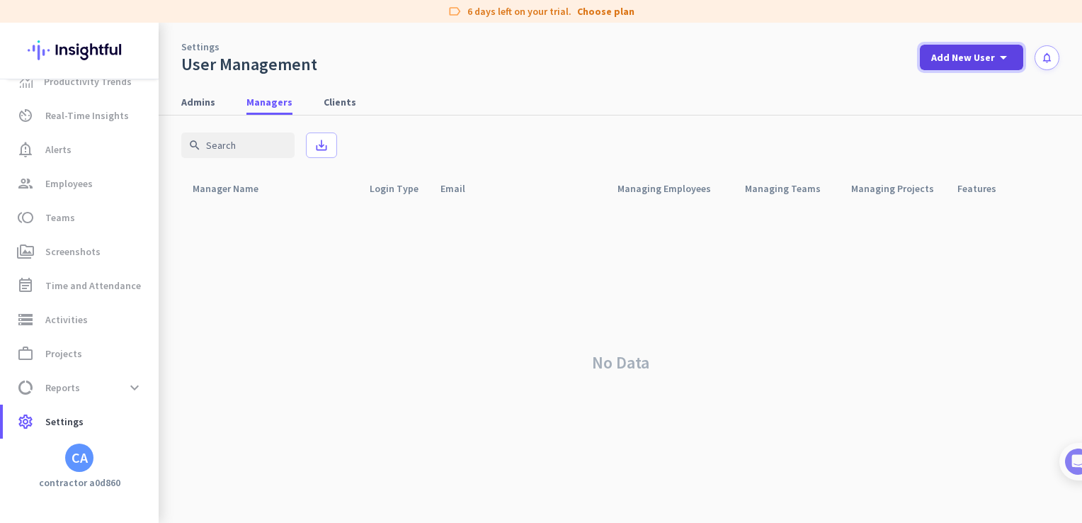
click at [990, 46] on span at bounding box center [971, 57] width 103 height 34
click at [846, 73] on div at bounding box center [541, 261] width 1082 height 523
click at [211, 107] on span "Admins" at bounding box center [198, 102] width 34 height 14
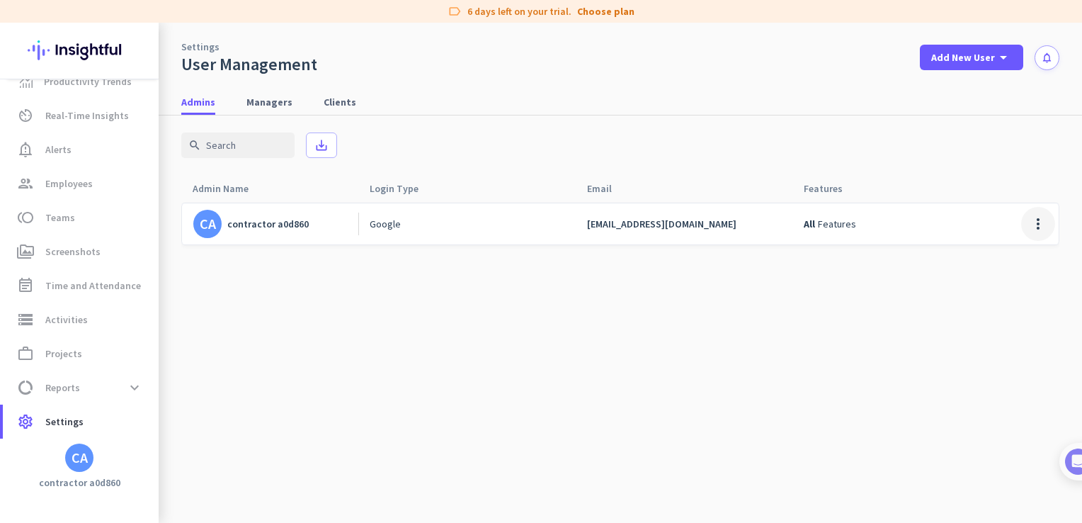
click at [1032, 225] on span at bounding box center [1038, 224] width 34 height 34
click at [1007, 283] on span "Remove Admin" at bounding box center [1008, 279] width 65 height 13
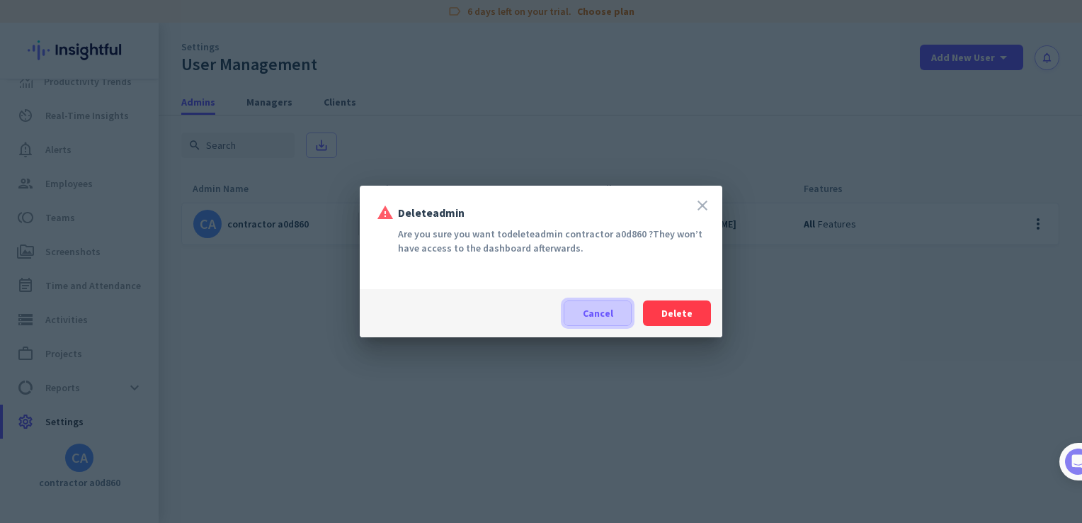
click at [567, 311] on span at bounding box center [598, 313] width 67 height 34
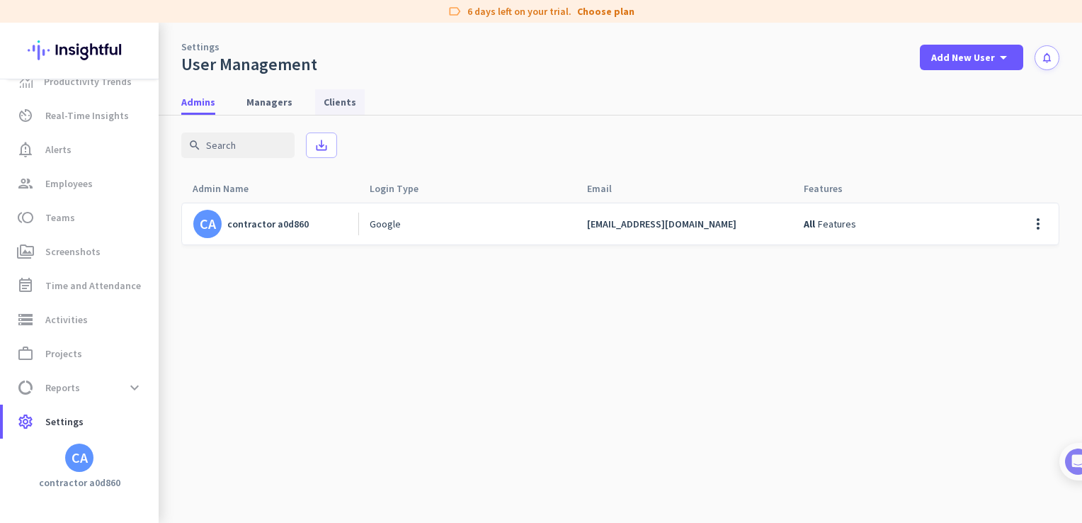
click at [343, 93] on span "Clients" at bounding box center [340, 101] width 33 height 25
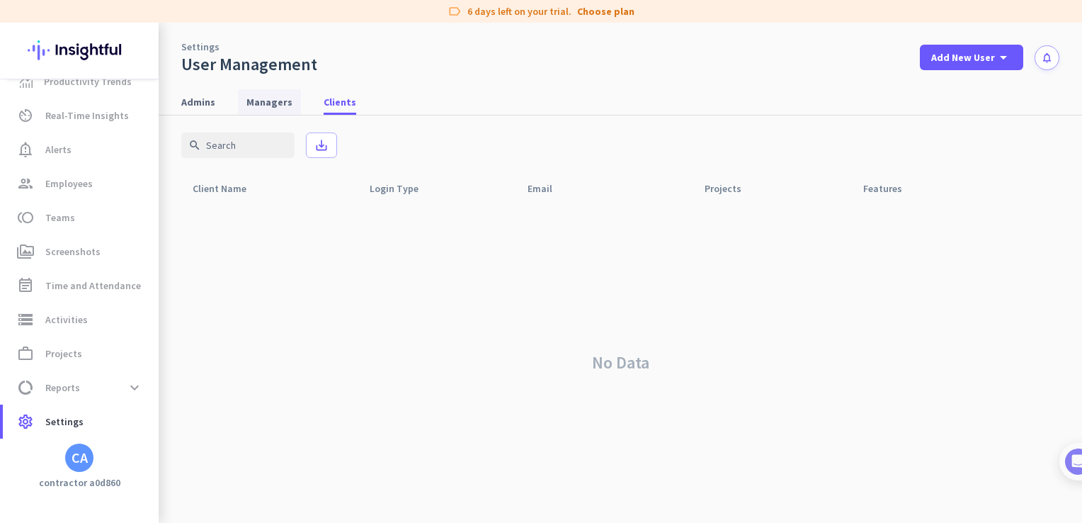
click at [271, 95] on span "Managers" at bounding box center [269, 102] width 46 height 14
click at [219, 101] on link "Admins" at bounding box center [198, 101] width 51 height 25
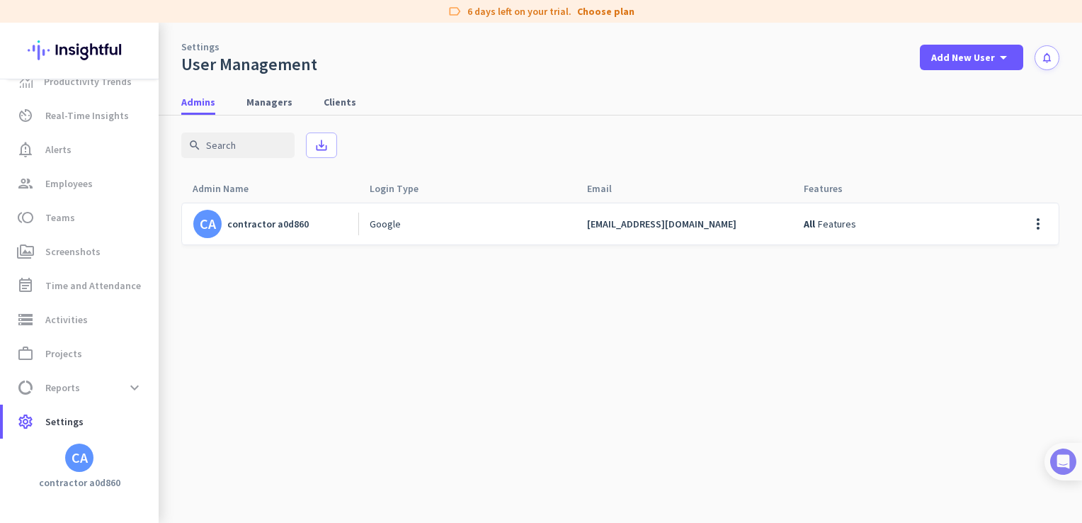
click at [1067, 469] on img at bounding box center [1063, 461] width 26 height 26
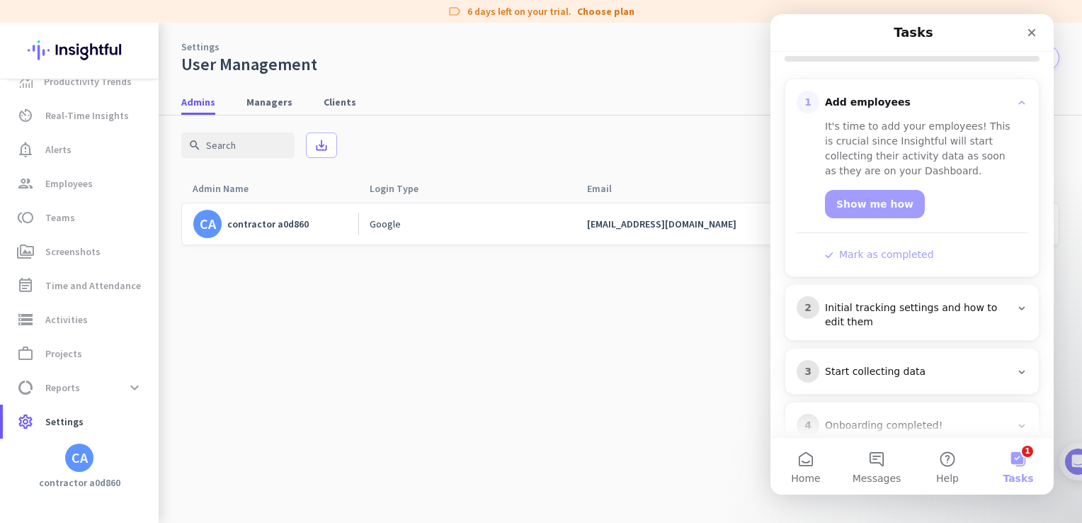
scroll to position [195, 0]
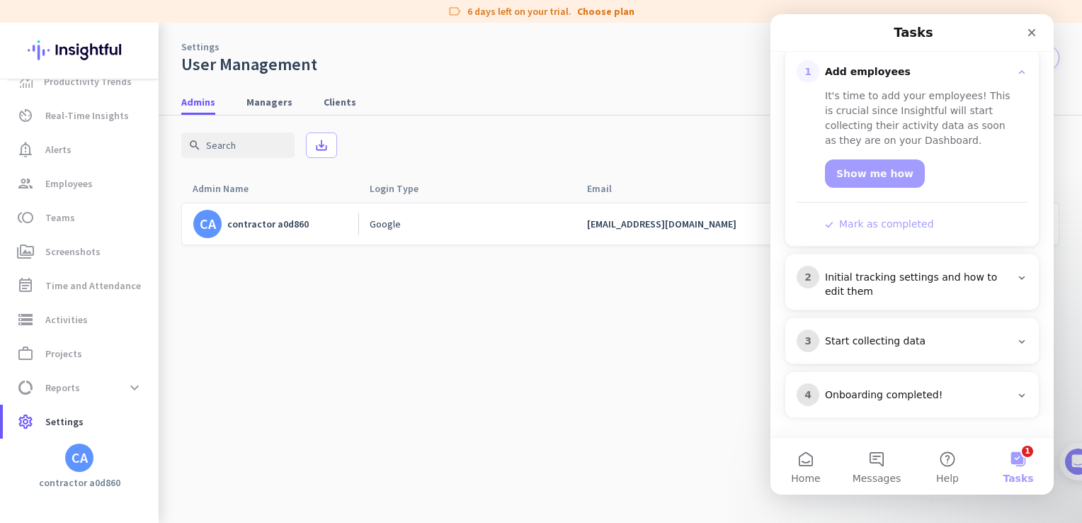
click at [1019, 276] on icon "Intercom messenger" at bounding box center [1022, 278] width 6 height 4
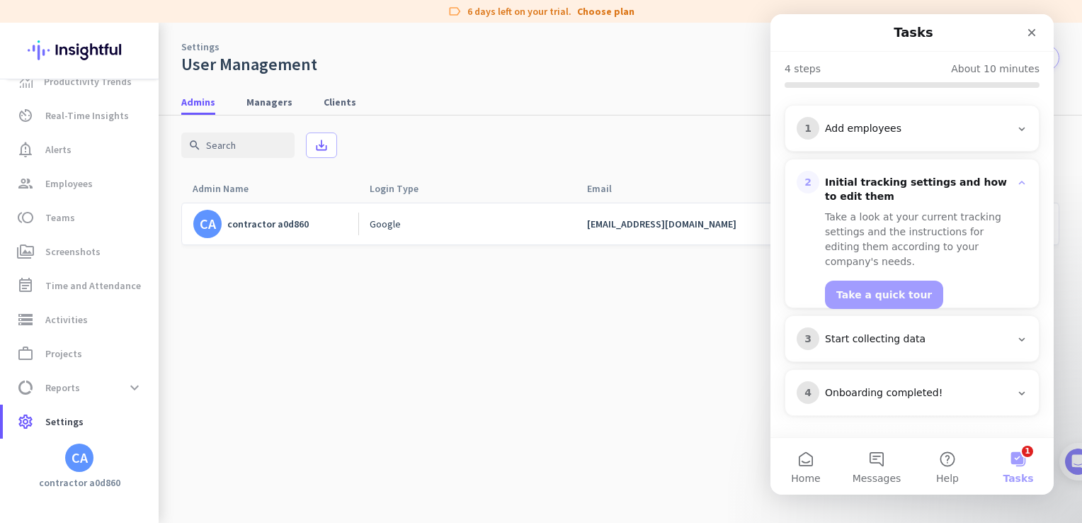
scroll to position [137, 0]
click at [1009, 128] on h3 "Add employees" at bounding box center [918, 131] width 197 height 14
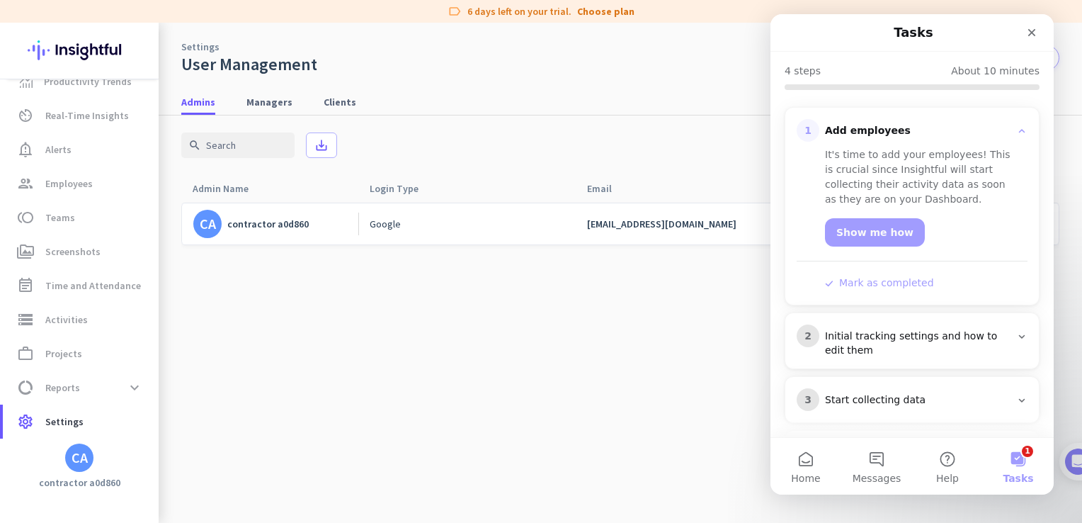
click at [1024, 324] on div "2 Initial tracking settings and how to edit them" at bounding box center [913, 341] width 254 height 56
click at [1020, 341] on div "2 Initial tracking settings and how to edit them" at bounding box center [913, 341] width 254 height 56
click at [1016, 335] on icon "Intercom messenger" at bounding box center [1021, 336] width 11 height 11
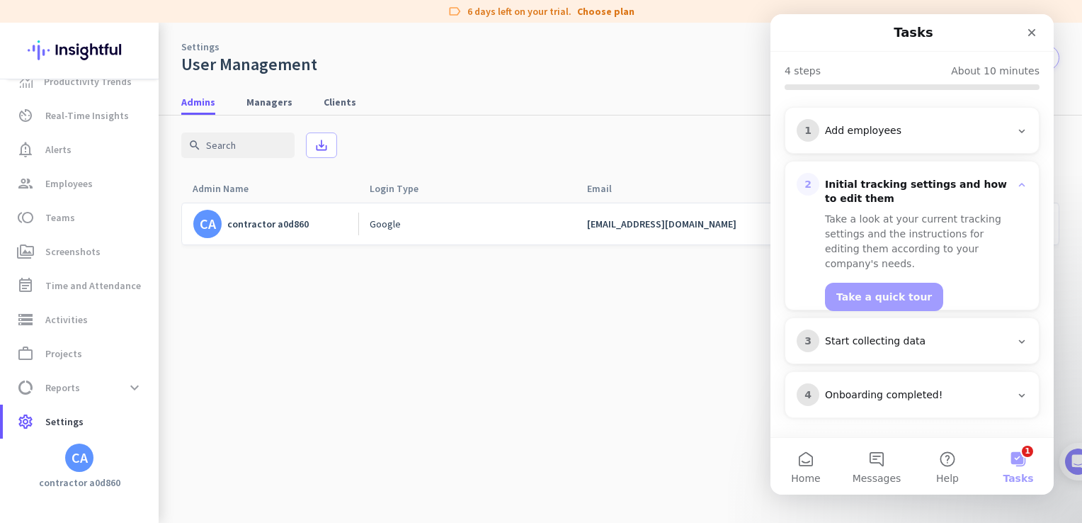
click at [1016, 336] on icon "Intercom messenger" at bounding box center [1021, 341] width 11 height 11
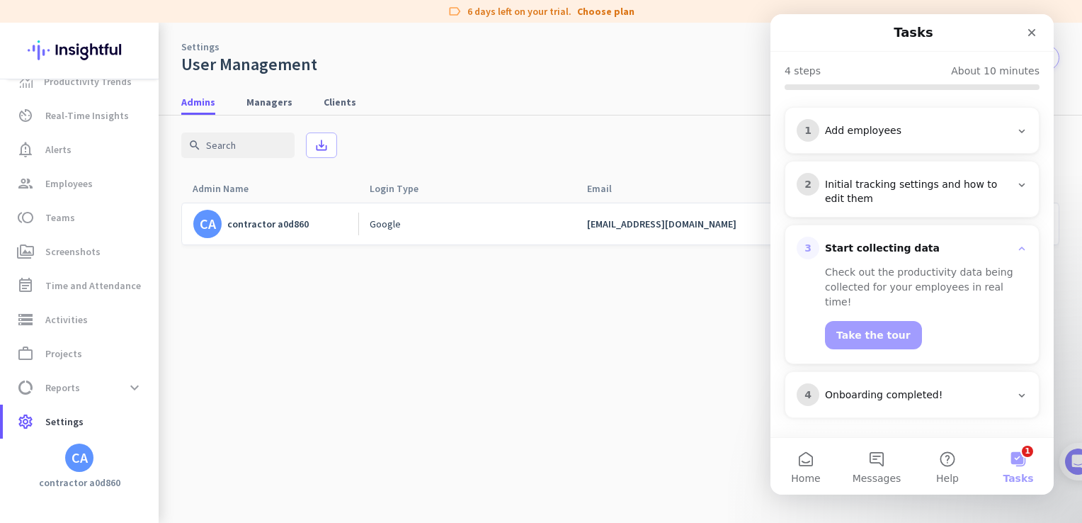
scroll to position [122, 0]
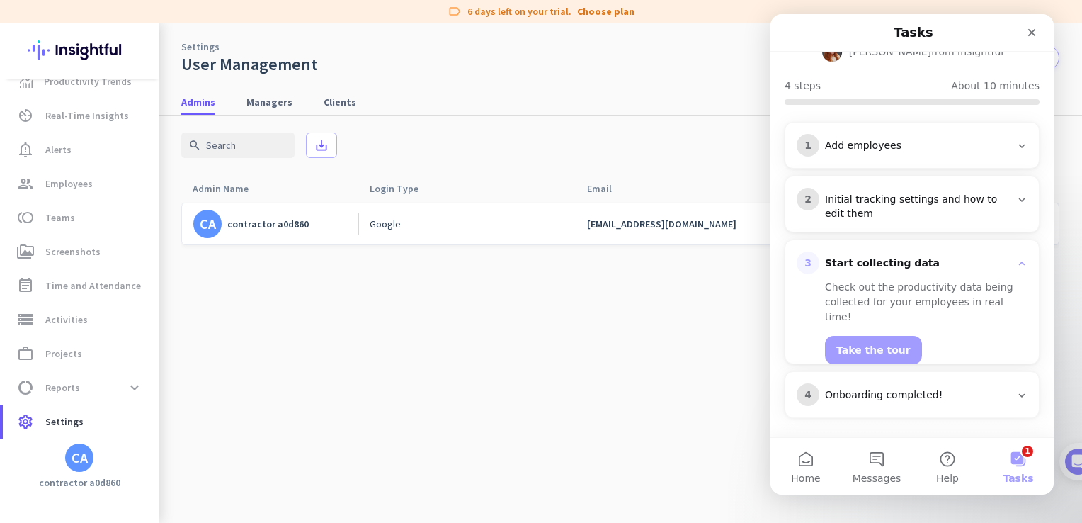
click at [1016, 390] on icon "Intercom messenger" at bounding box center [1021, 395] width 11 height 11
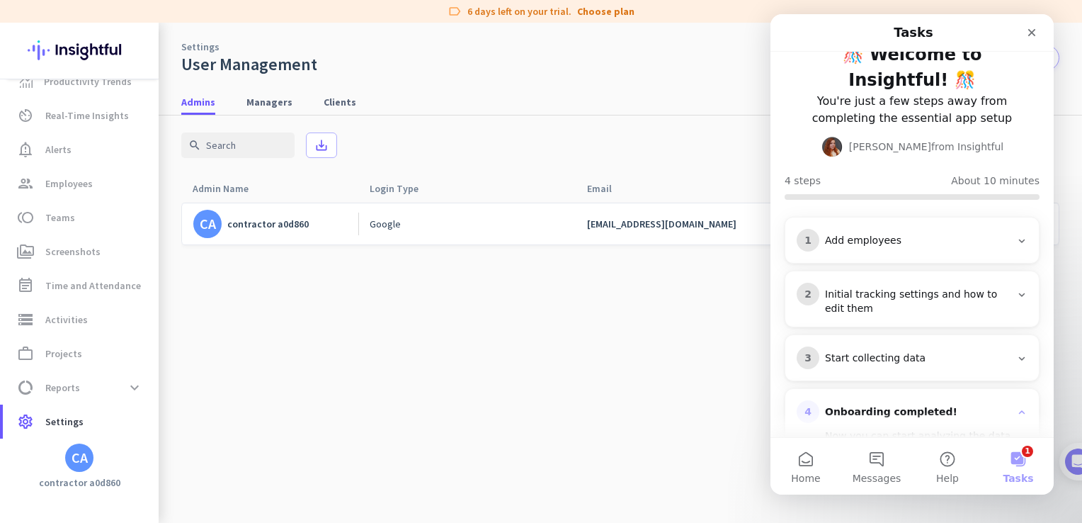
scroll to position [0, 0]
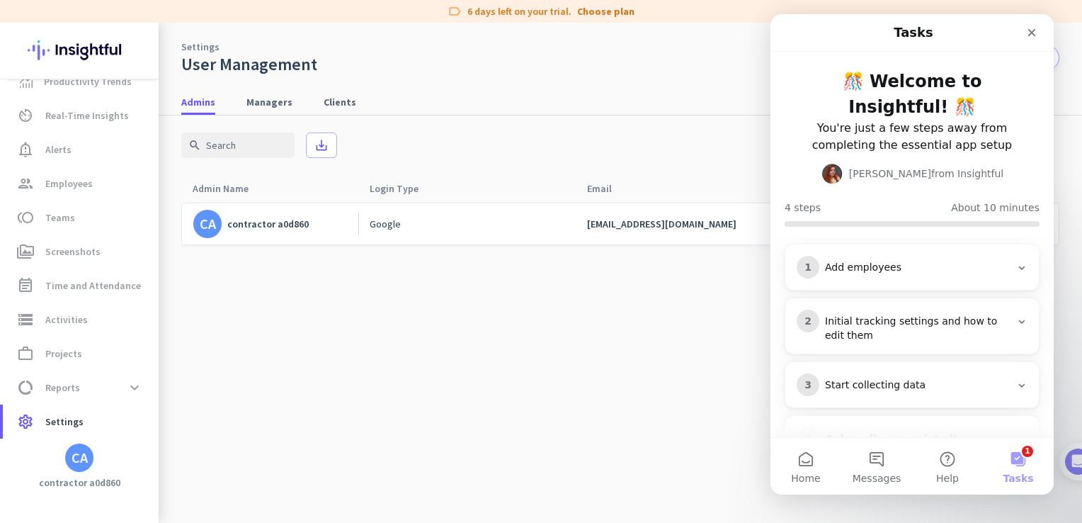
click at [1016, 268] on icon "Intercom messenger" at bounding box center [1021, 267] width 11 height 11
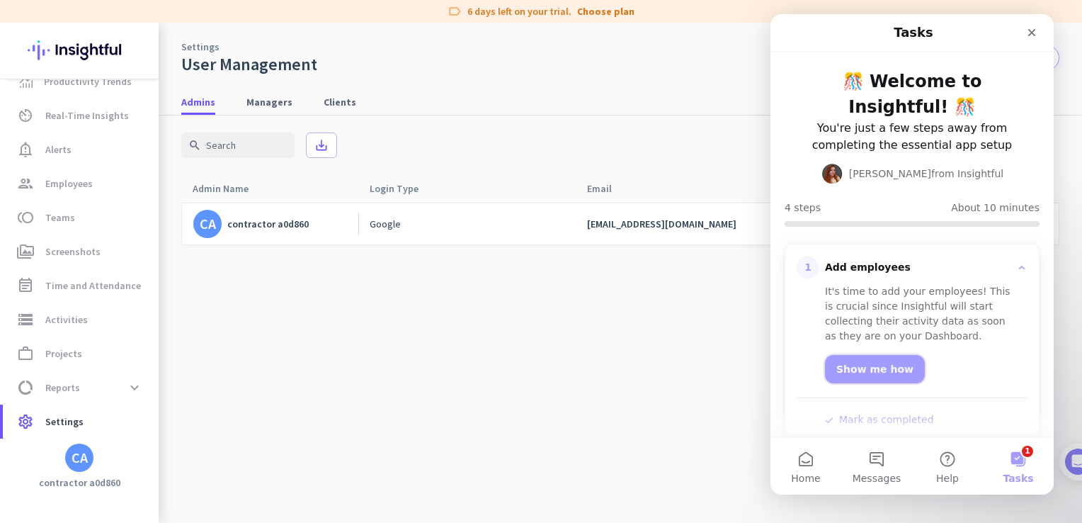
click at [864, 369] on link "Show me how" at bounding box center [875, 369] width 100 height 28
